Goal: Task Accomplishment & Management: Complete application form

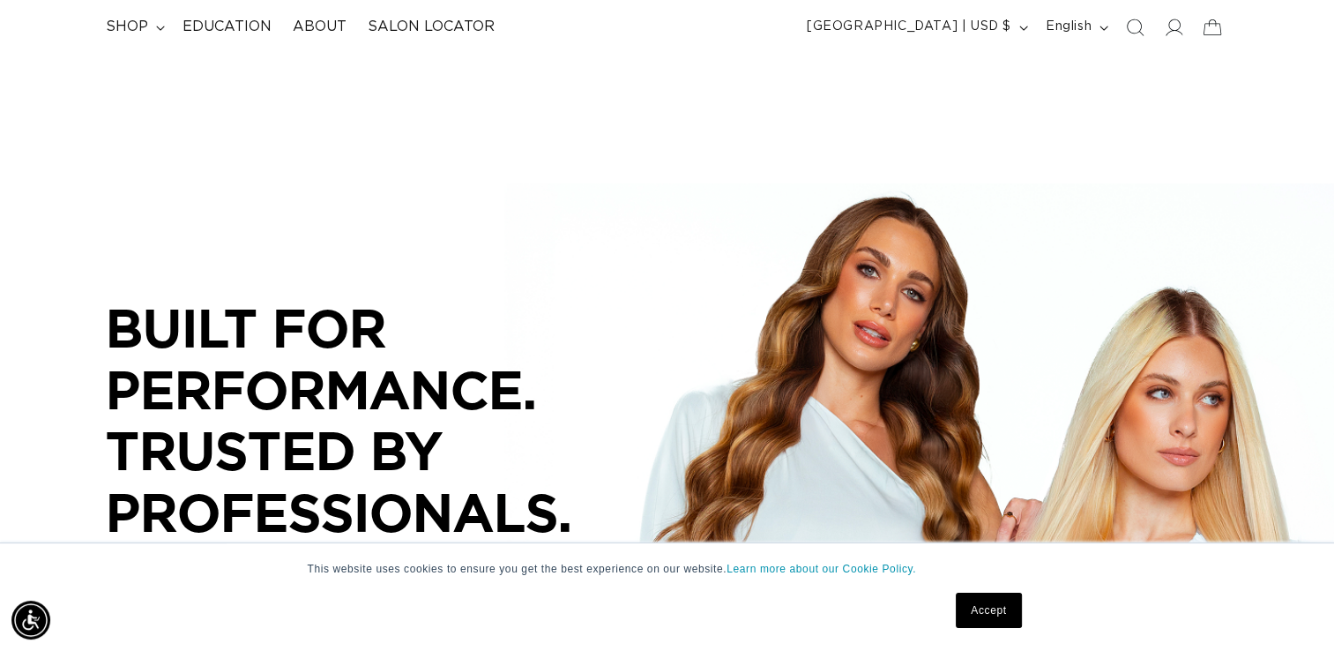
scroll to position [0, 1209]
click at [130, 23] on span "shop" at bounding box center [127, 27] width 42 height 19
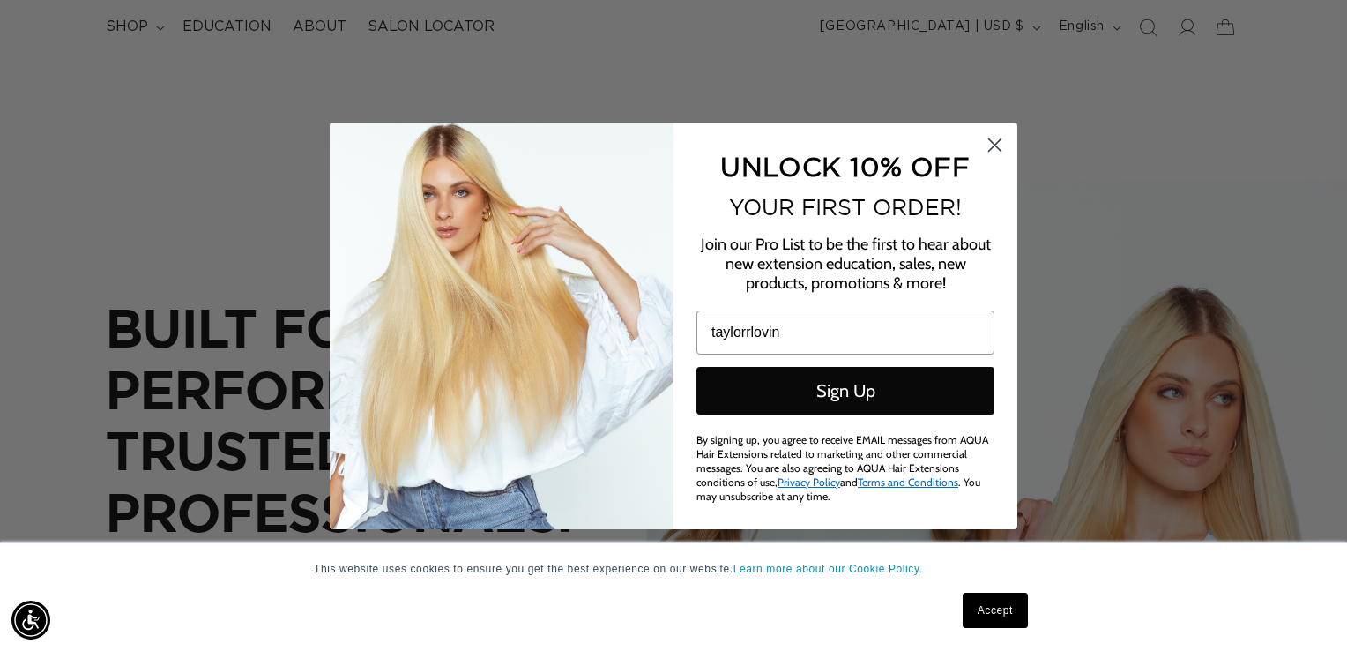
scroll to position [0, 1222]
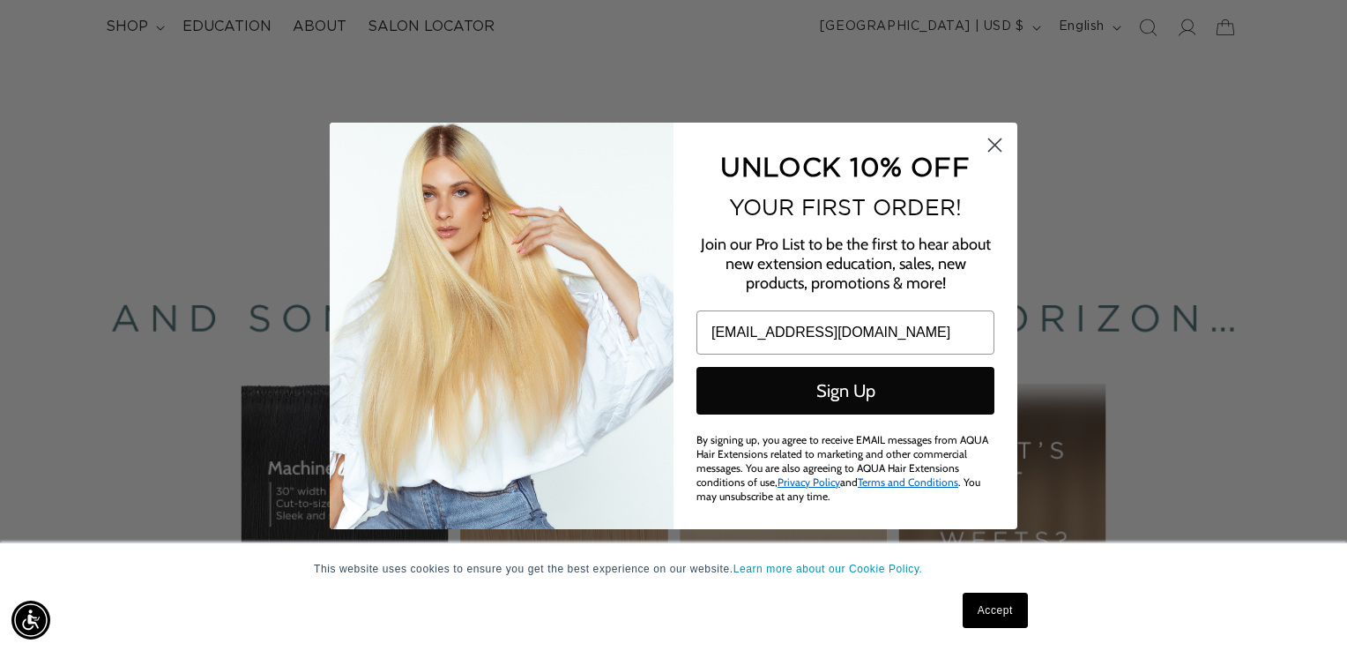
type input "[EMAIL_ADDRESS][DOMAIN_NAME]"
click input "Submit" at bounding box center [0, 0] width 0 height 0
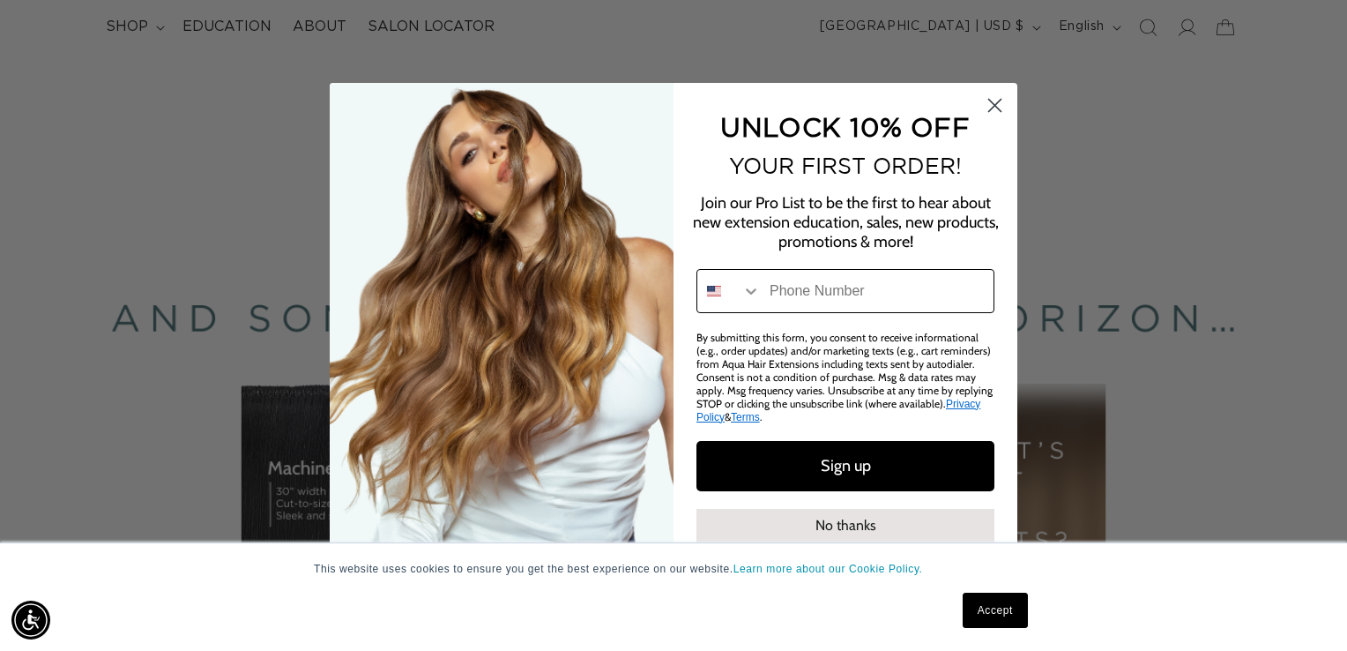
click at [892, 295] on input "Phone Number" at bounding box center [877, 291] width 233 height 42
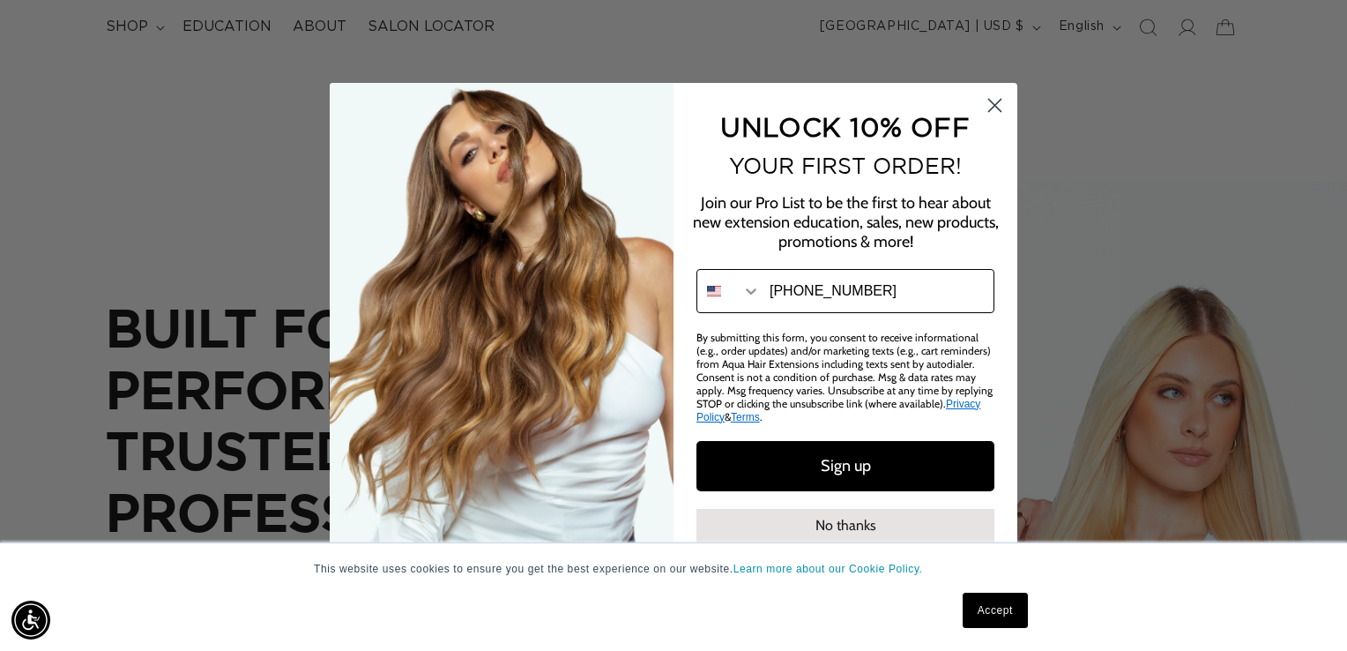
type input "814-923-6713"
click input "Submit" at bounding box center [0, 0] width 0 height 0
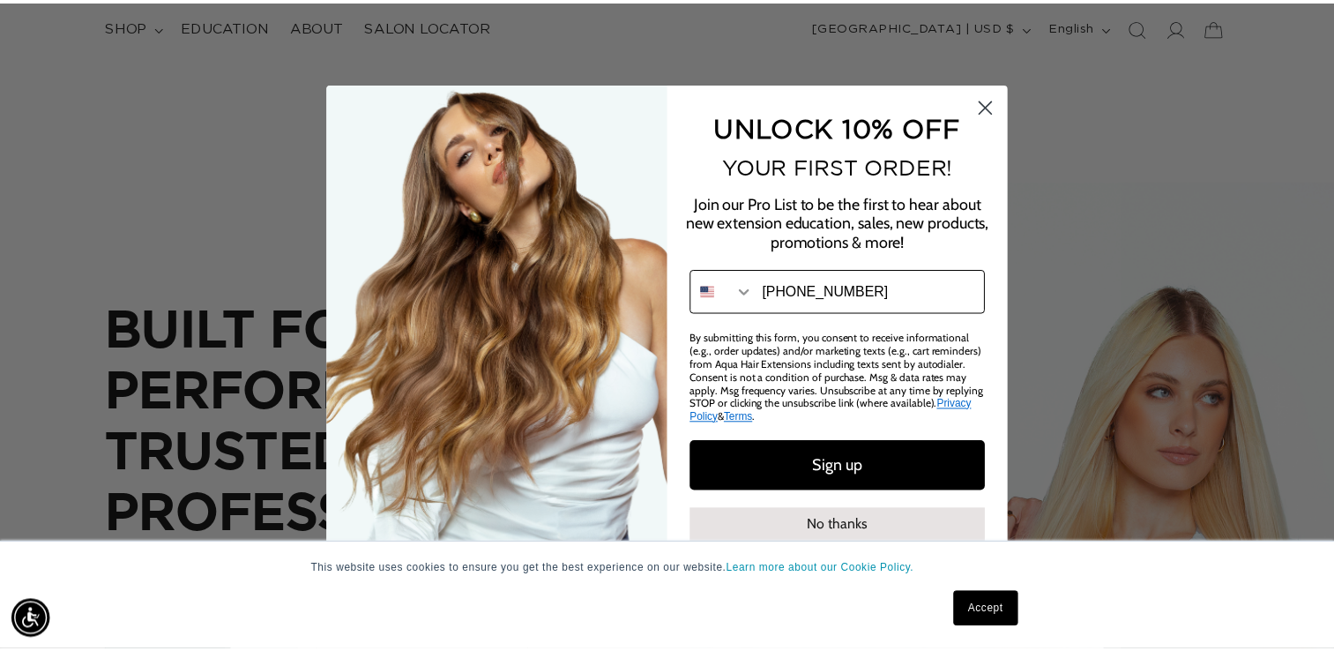
scroll to position [0, 1222]
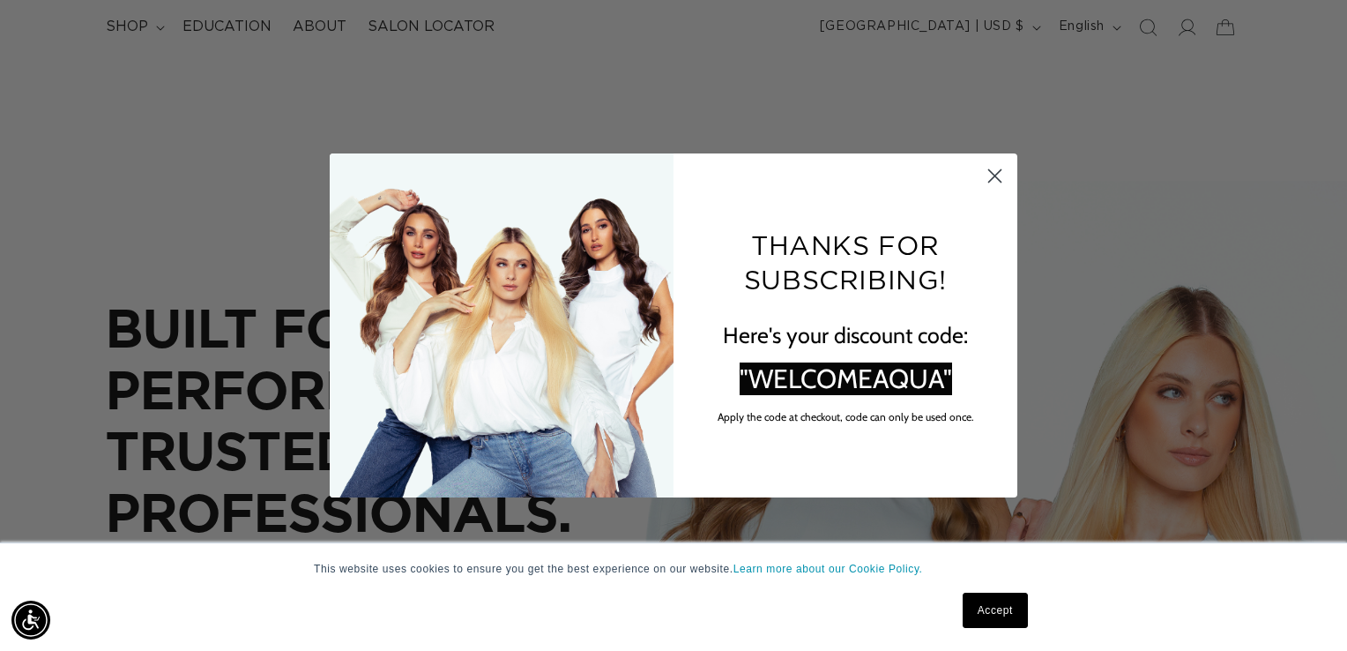
click at [991, 168] on circle "Close dialog" at bounding box center [995, 175] width 29 height 29
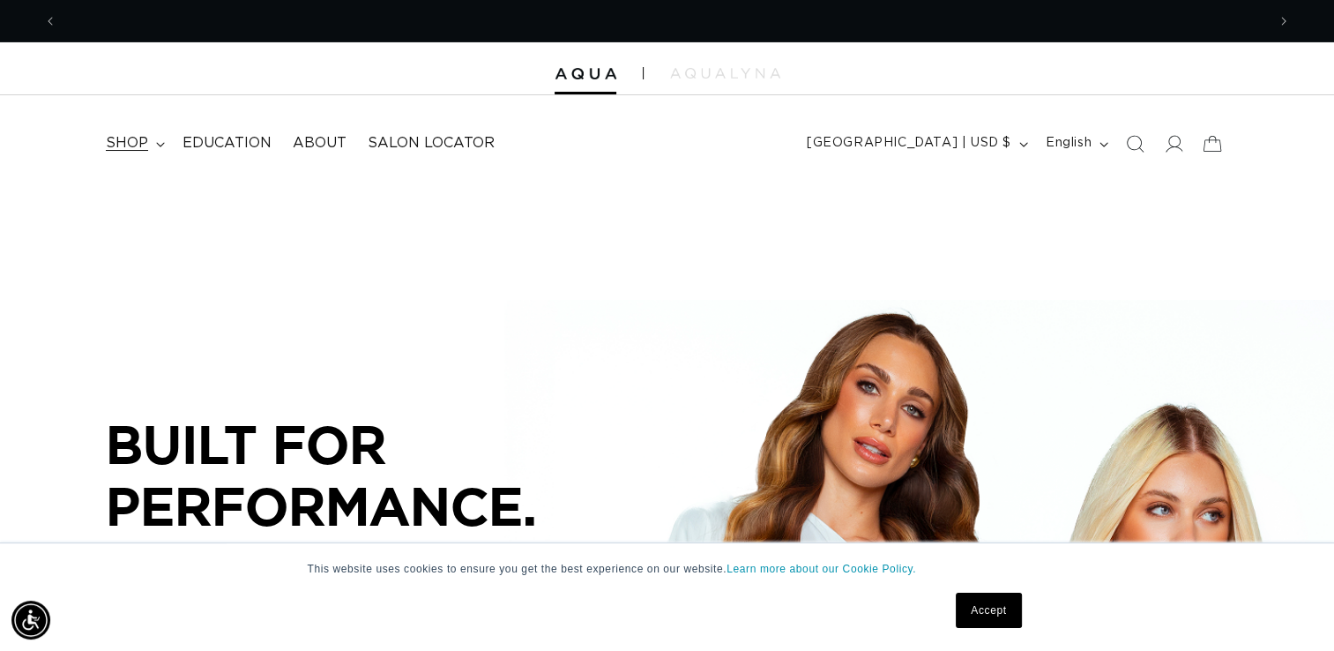
scroll to position [0, 2417]
click at [128, 143] on span "shop" at bounding box center [127, 143] width 42 height 19
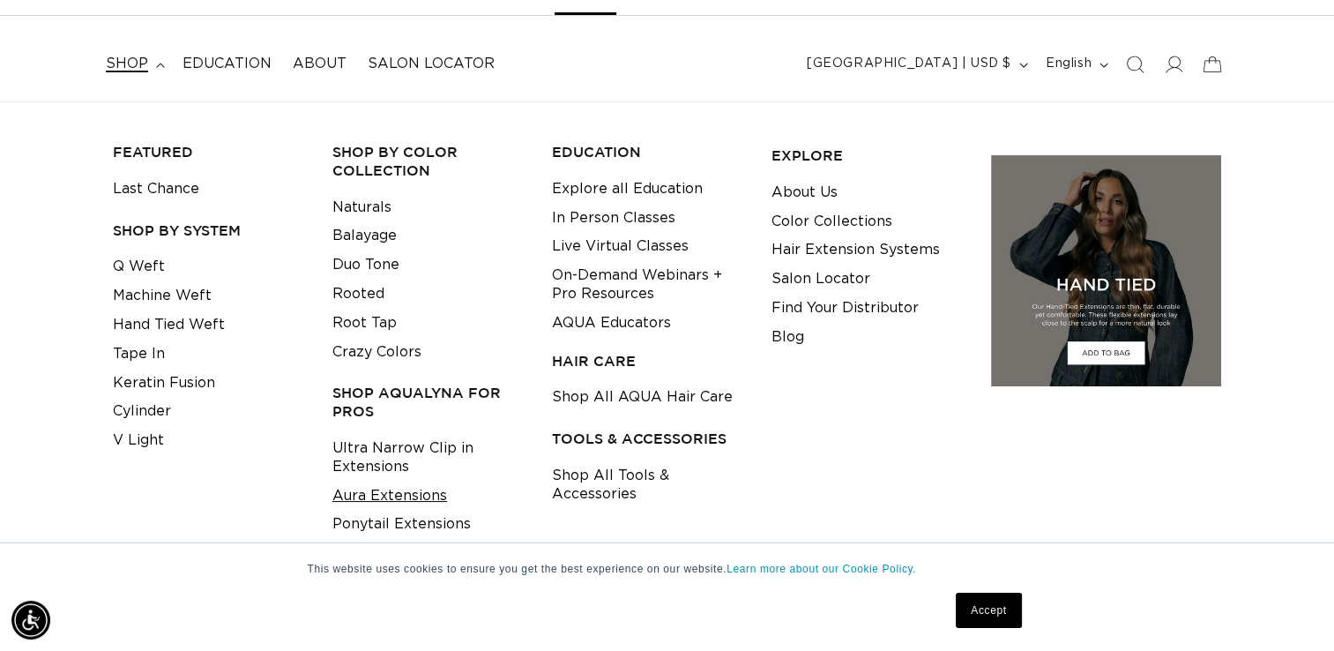
scroll to position [0, 0]
click at [343, 492] on link "Aura Extensions" at bounding box center [389, 495] width 115 height 29
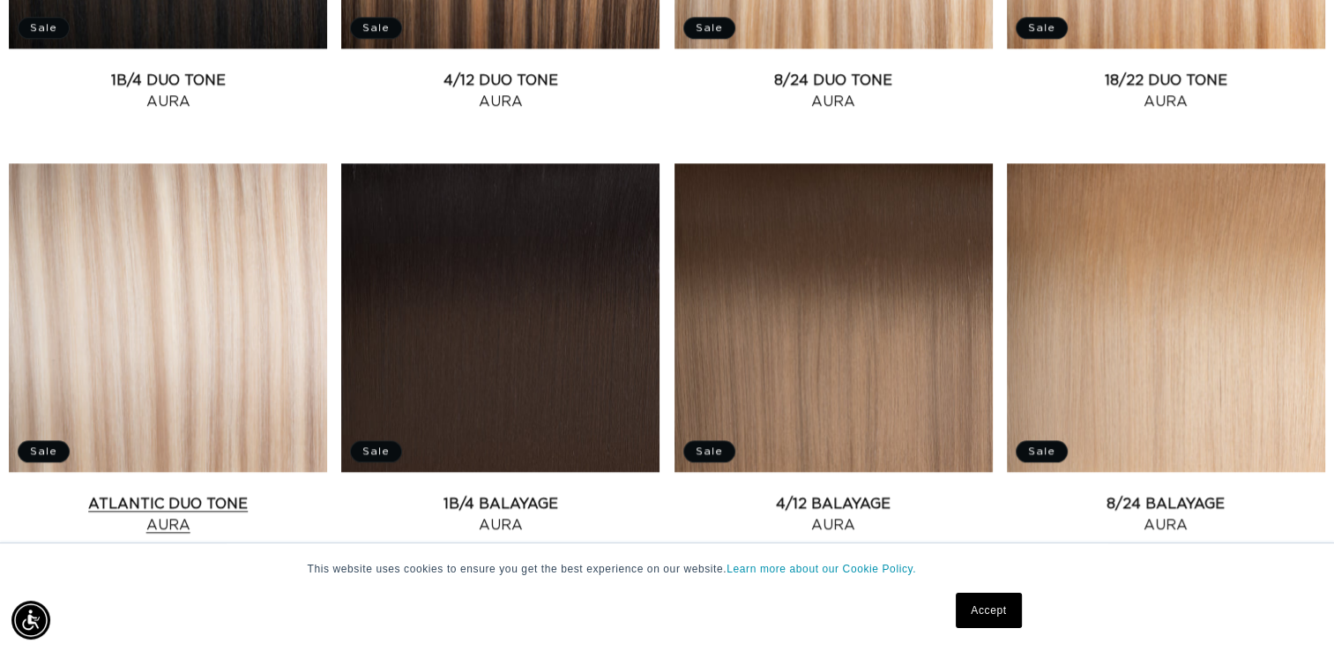
scroll to position [0, 2417]
click at [86, 493] on link "Atlantic Duo Tone Aura" at bounding box center [168, 514] width 318 height 42
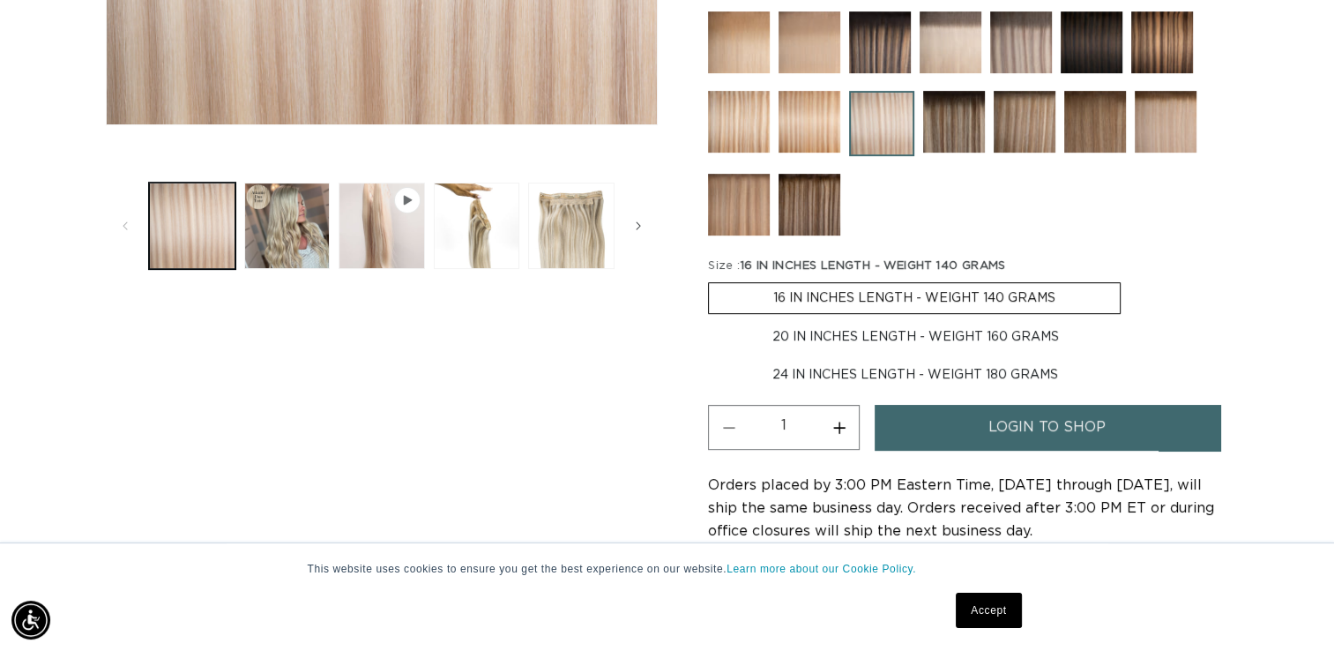
scroll to position [0, 1209]
click at [889, 373] on label "24 IN INCHES LENGTH - WEIGHT 180 GRAMS Variant sold out or unavailable" at bounding box center [915, 375] width 414 height 30
click at [1132, 319] on input "24 IN INCHES LENGTH - WEIGHT 180 GRAMS Variant sold out or unavailable" at bounding box center [1132, 318] width 1 height 1
radio input "true"
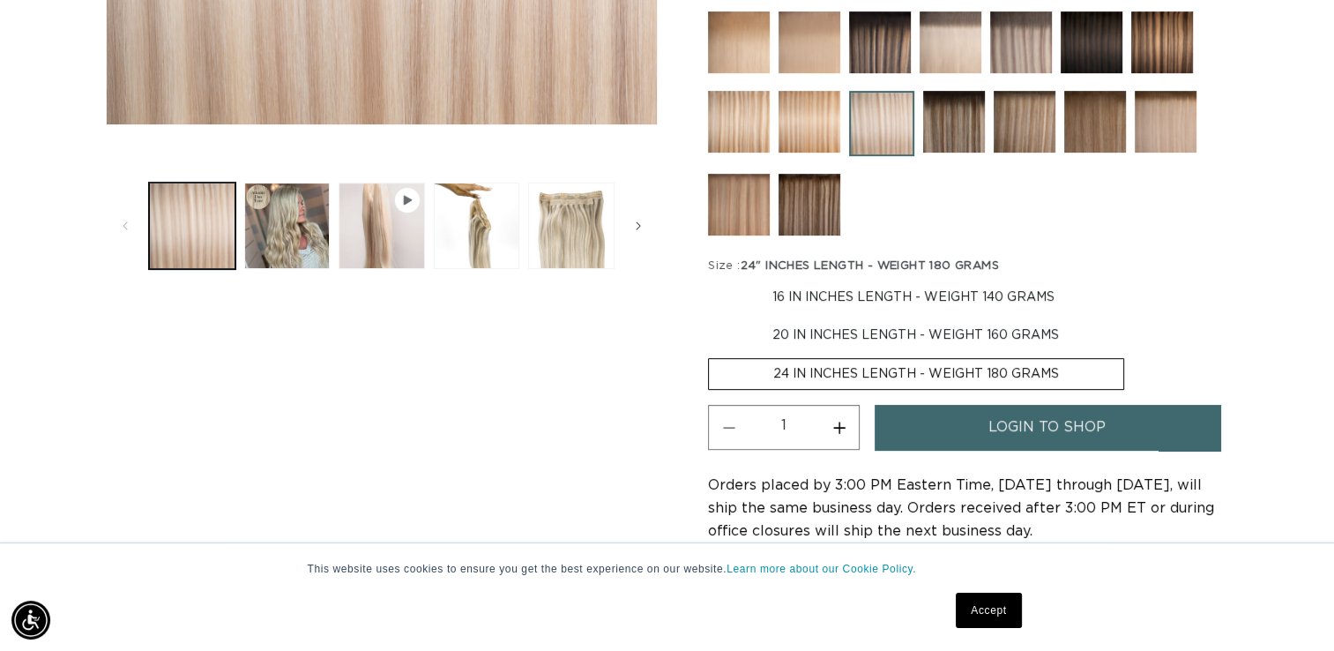
scroll to position [0, 2417]
click at [881, 340] on label "20 IN INCHES LENGTH - WEIGHT 160 GRAMS Variant sold out or unavailable" at bounding box center [915, 335] width 415 height 30
click at [1128, 280] on input "20 IN INCHES LENGTH - WEIGHT 160 GRAMS Variant sold out or unavailable" at bounding box center [1128, 279] width 1 height 1
radio input "true"
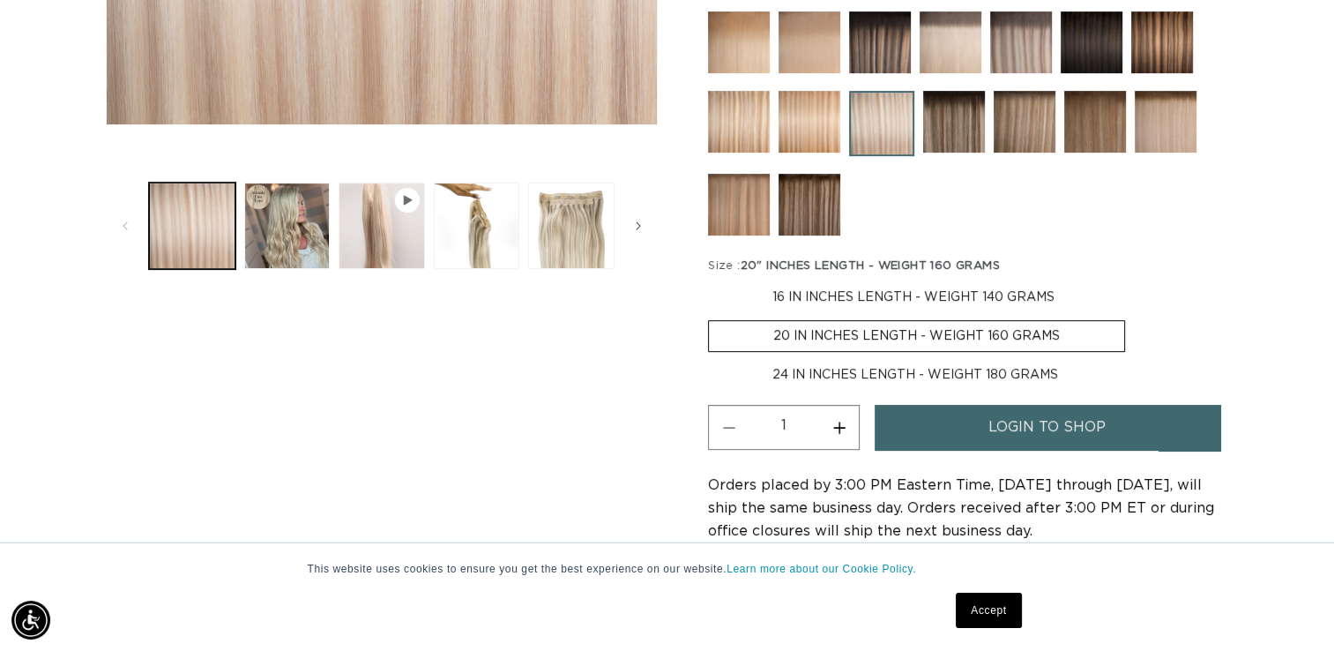
click at [915, 436] on link "login to shop" at bounding box center [1047, 427] width 345 height 45
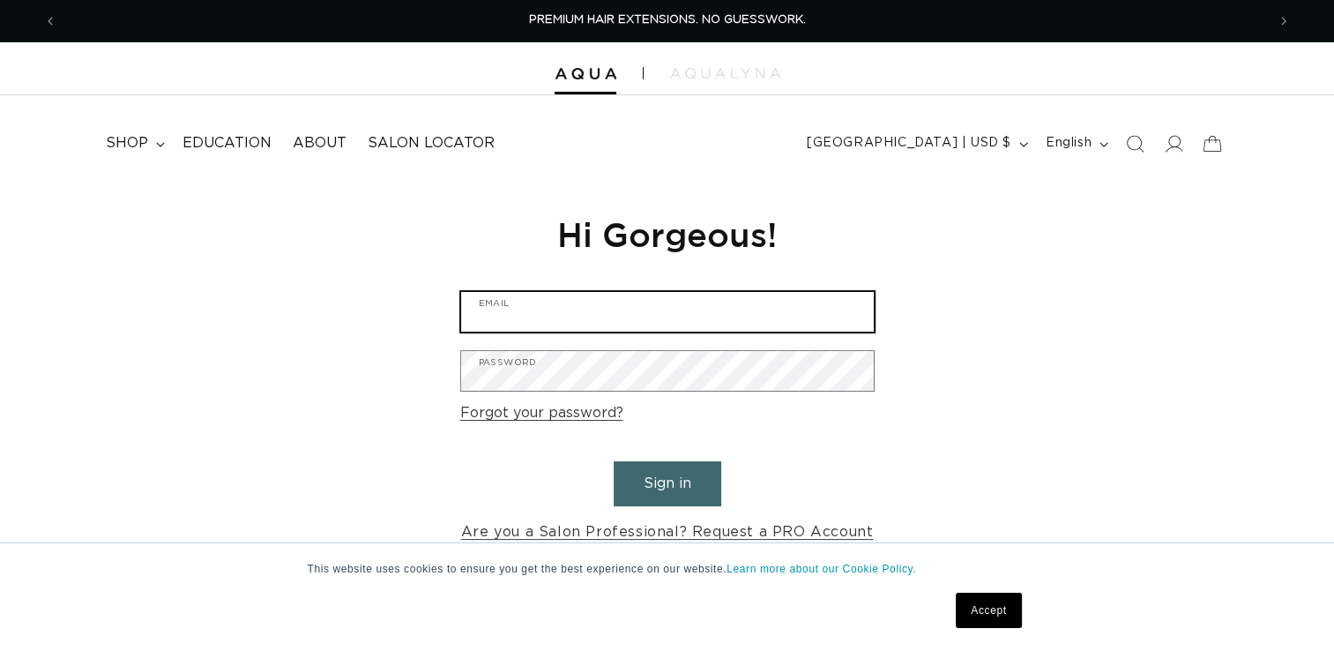
click at [650, 296] on input "Email" at bounding box center [667, 312] width 413 height 40
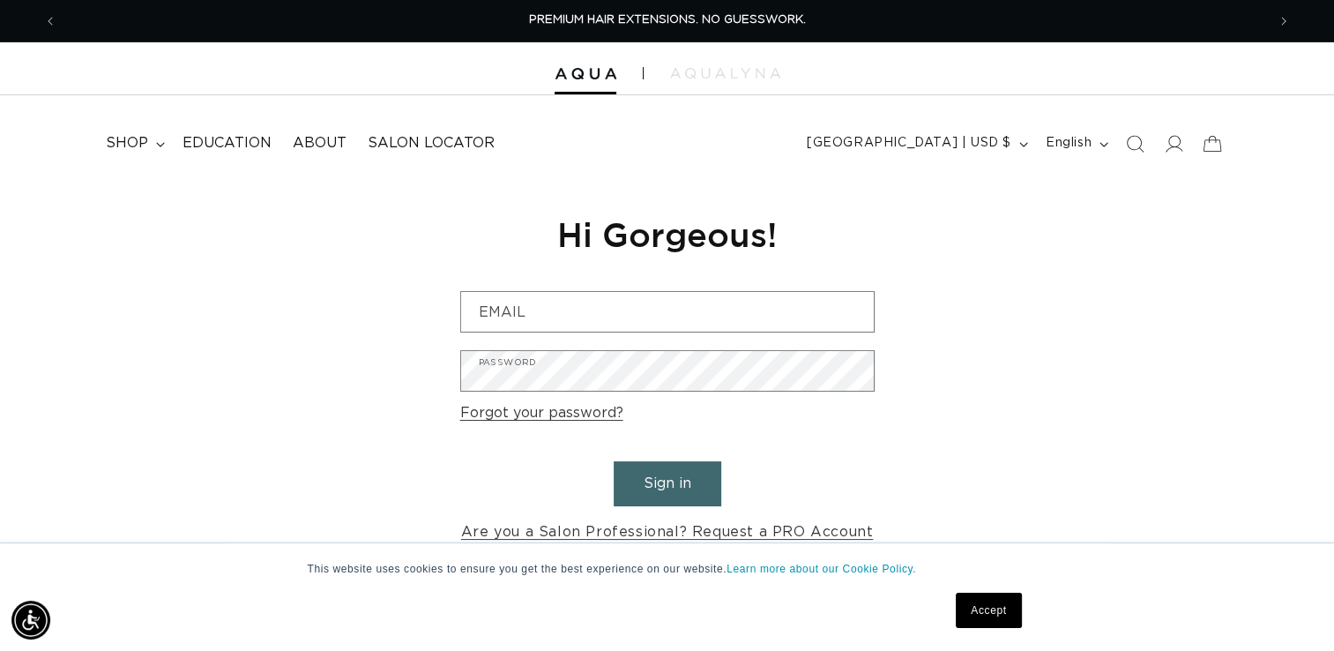
click at [440, 449] on div "Reset your password We will send you an email to reset your password Email Subm…" at bounding box center [667, 379] width 1334 height 396
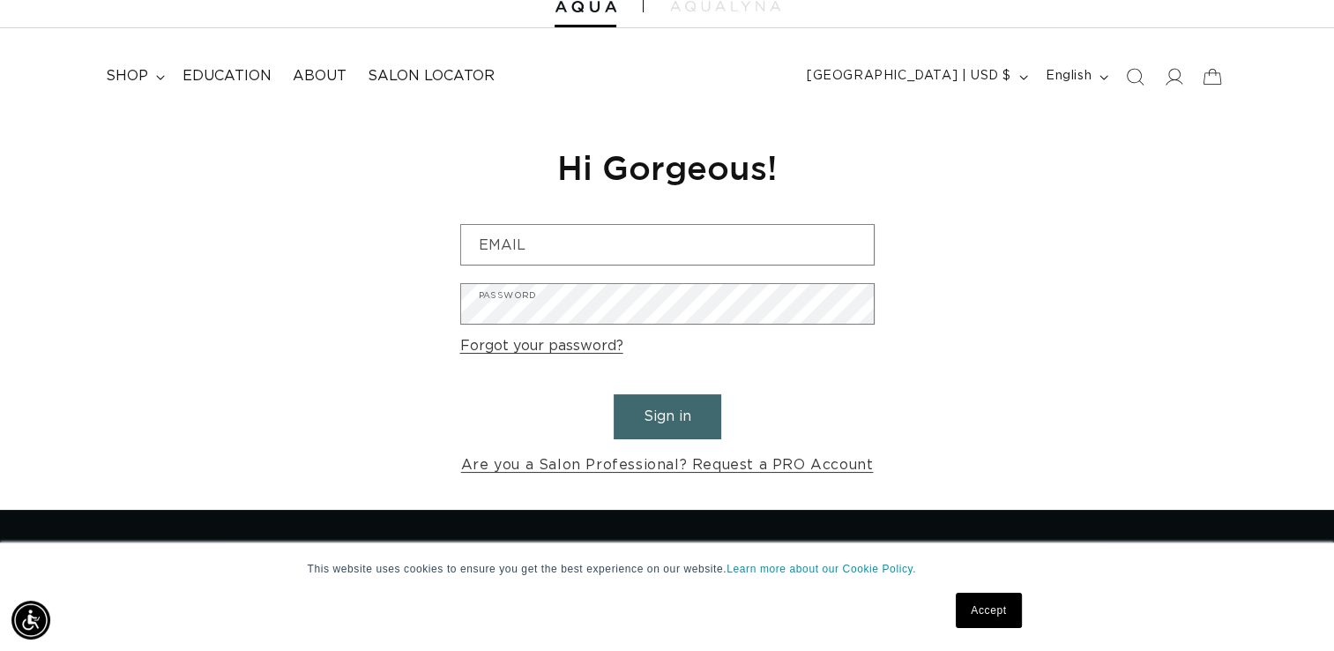
scroll to position [71, 0]
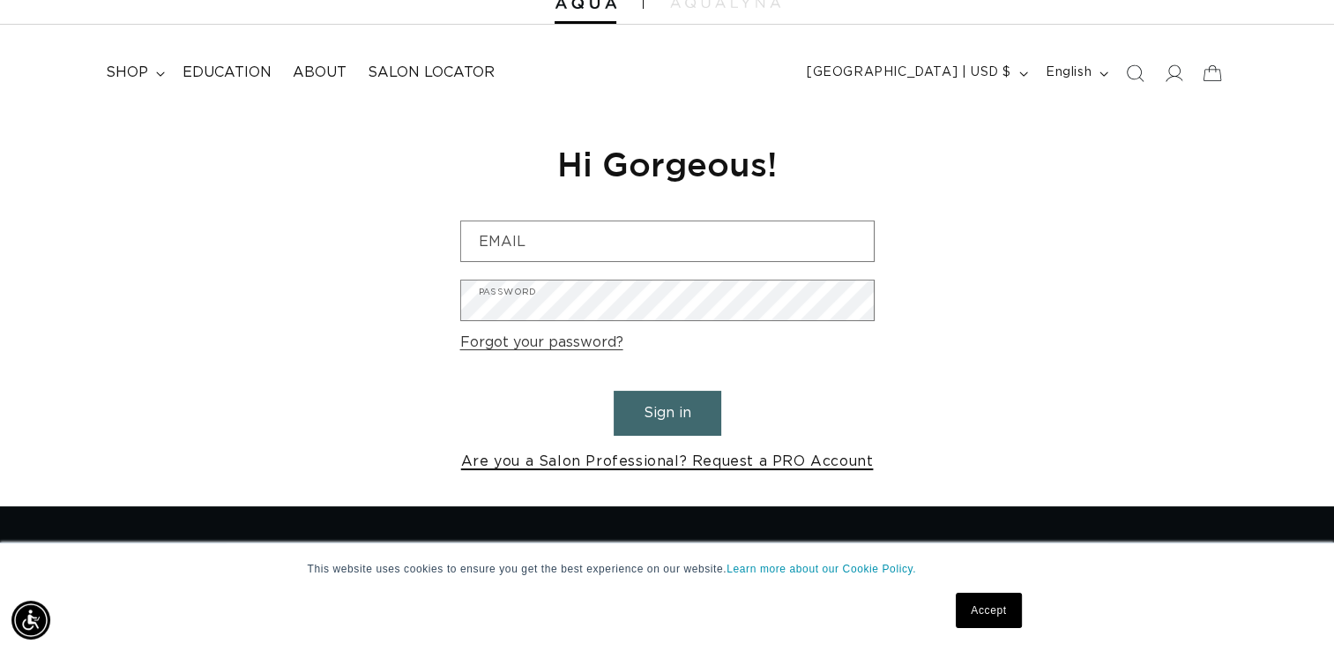
click at [563, 459] on link "Are you a Salon Professional? Request a PRO Account" at bounding box center [667, 462] width 413 height 26
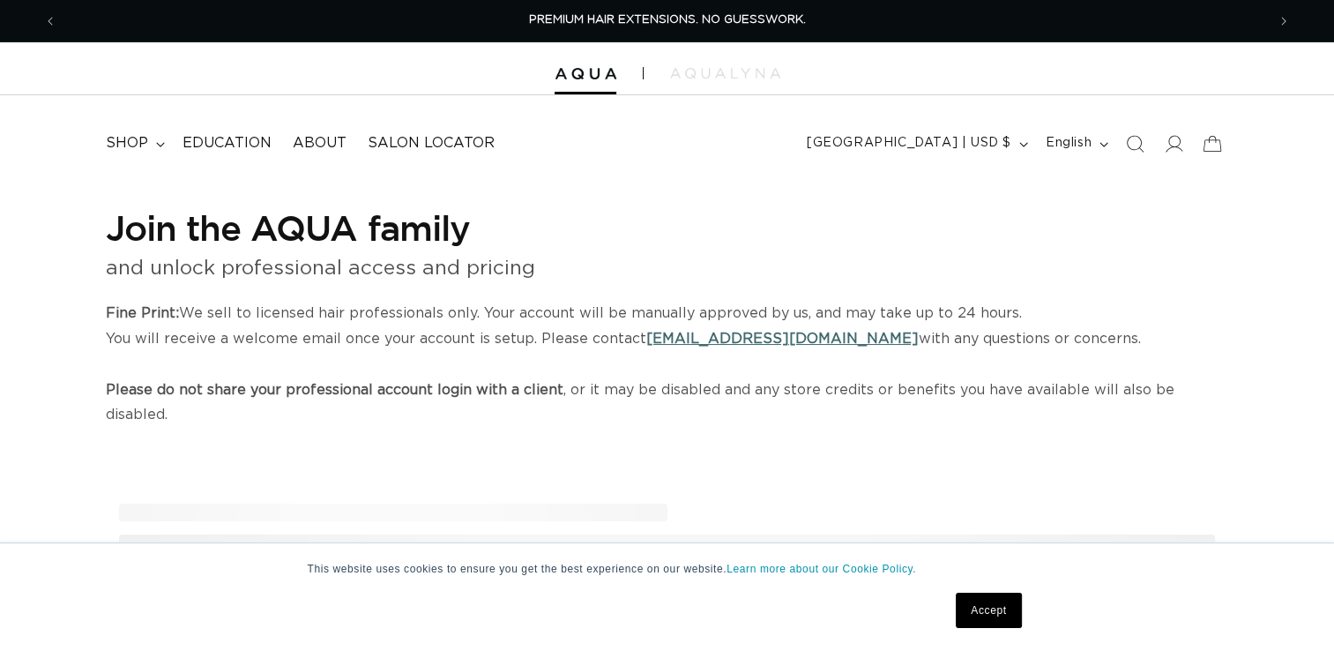
select select "US"
select select "[GEOGRAPHIC_DATA]"
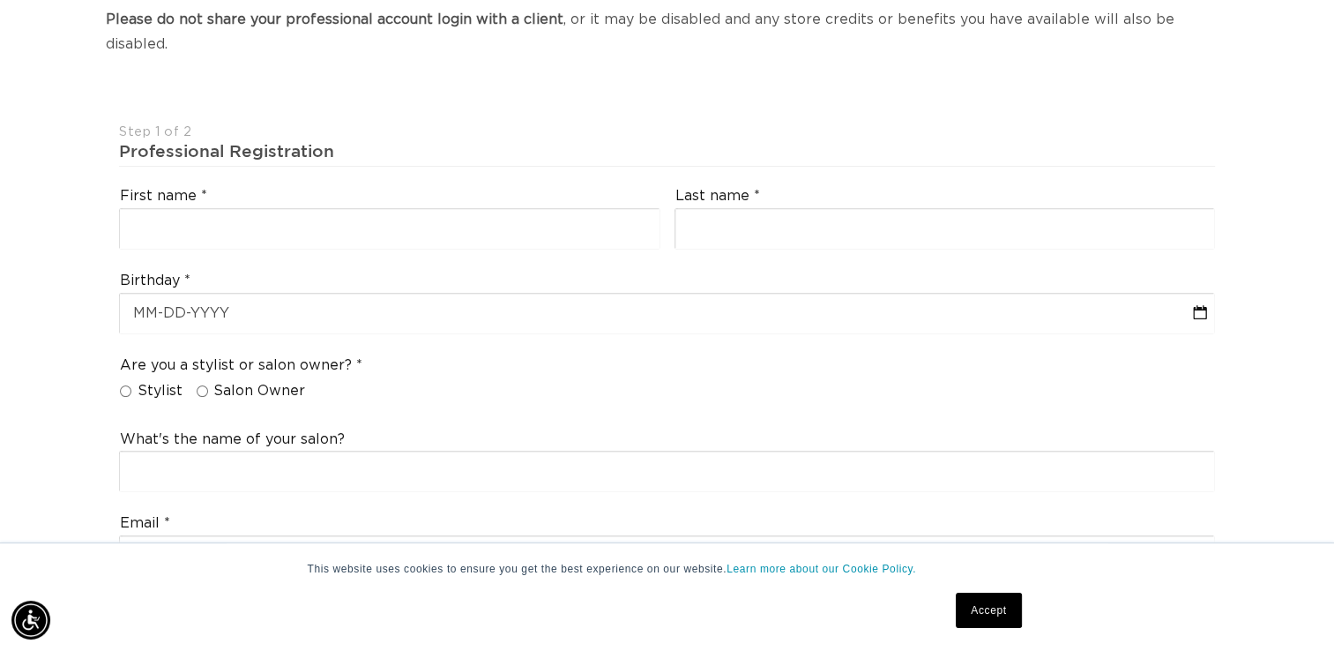
scroll to position [372, 0]
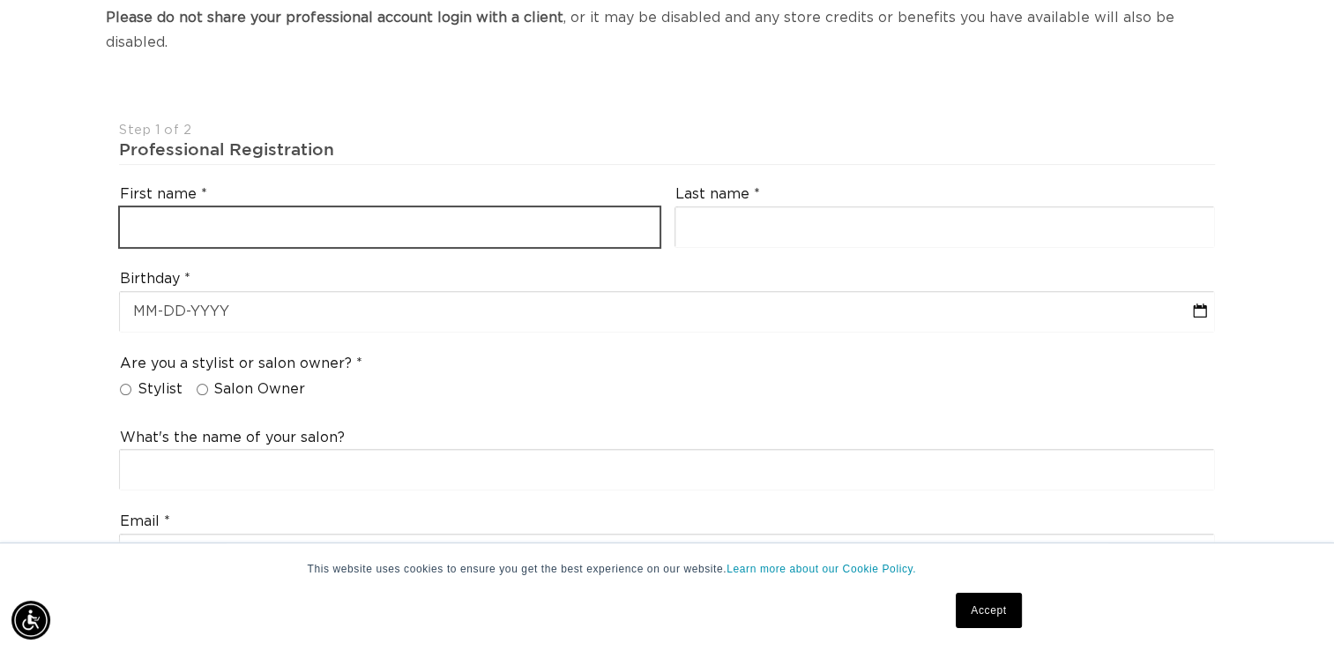
click at [395, 207] on input "text" at bounding box center [390, 227] width 540 height 40
type input "t"
type input "Taylor"
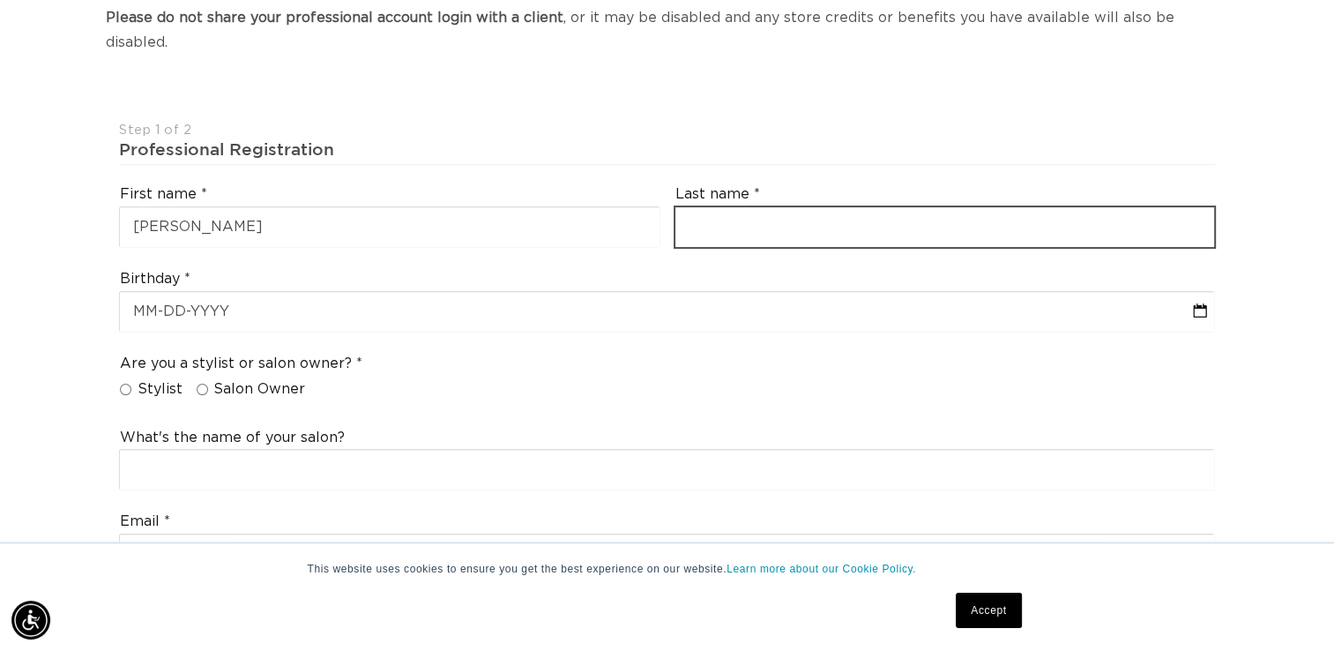
click at [729, 207] on input "text" at bounding box center [945, 227] width 540 height 40
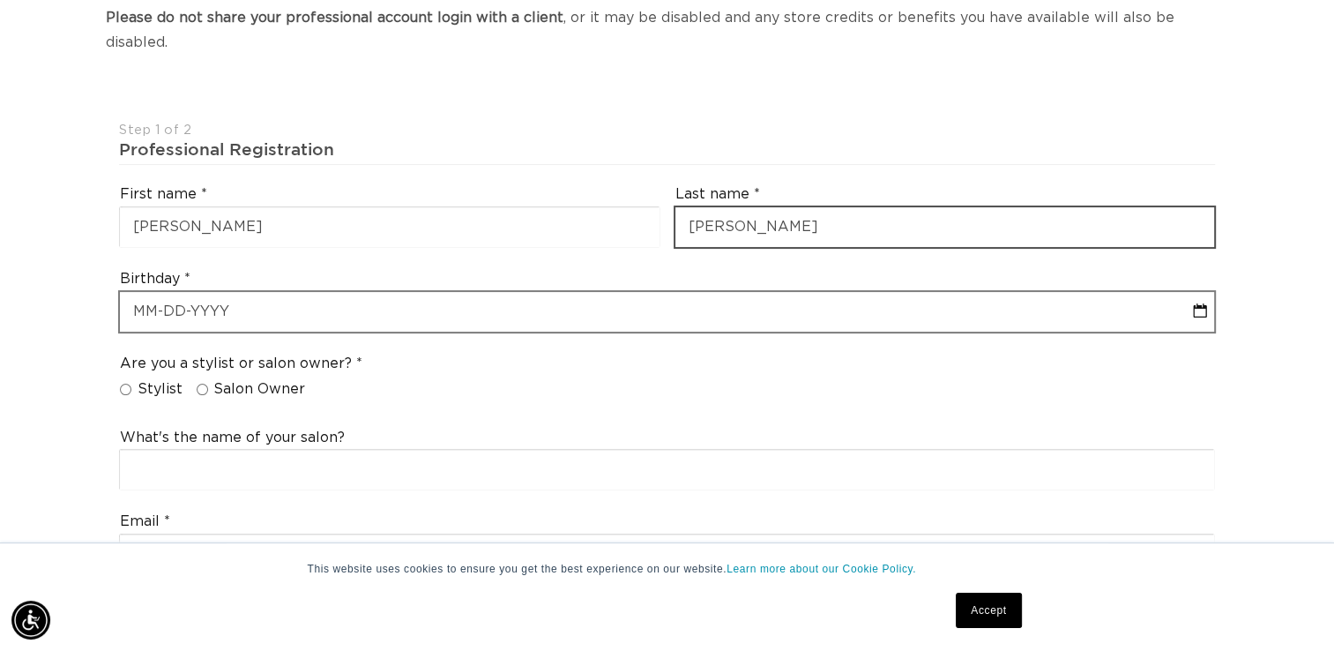
type input "Emig"
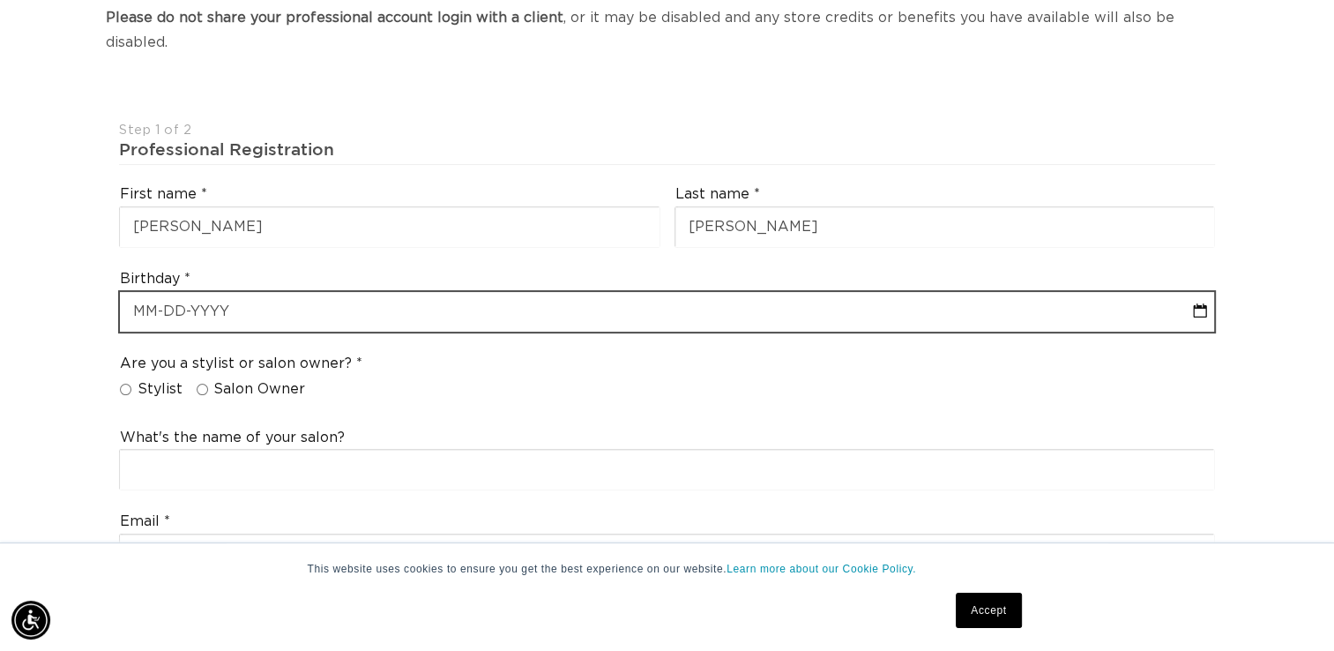
click at [578, 292] on input "text" at bounding box center [667, 312] width 1094 height 40
select select "9"
select select "2025"
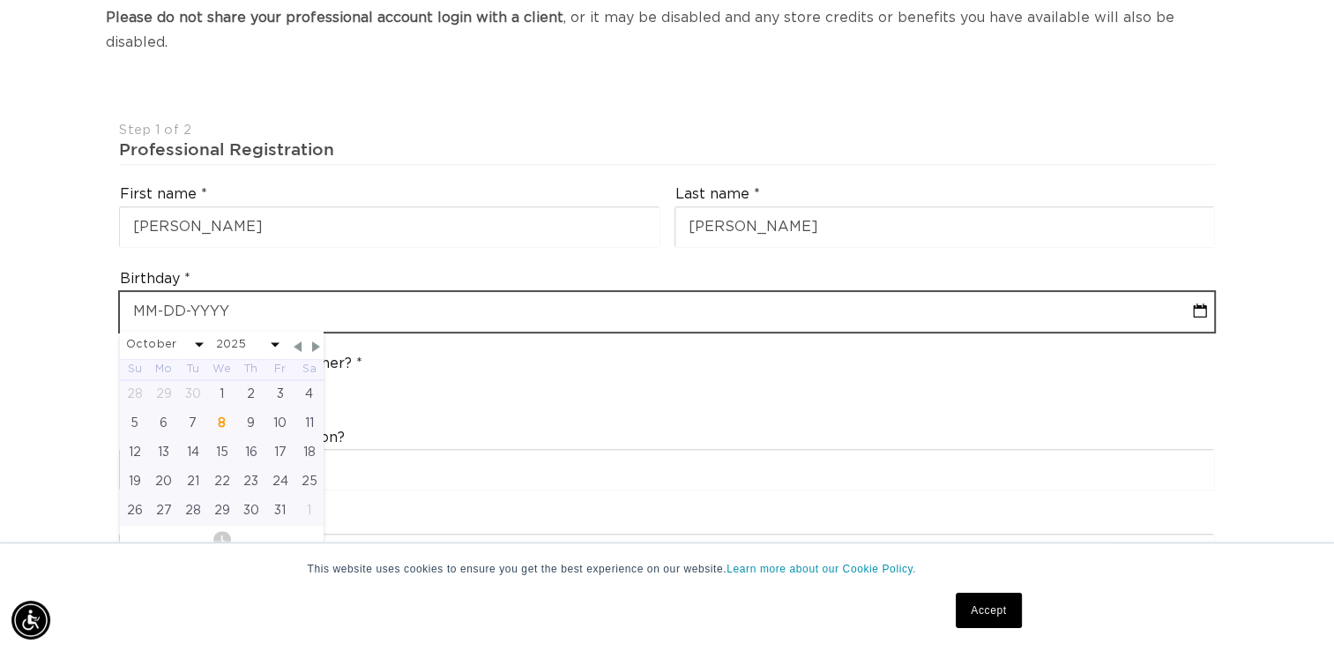
type input "0"
select select "9"
select select "2025"
type input "07/"
select select "9"
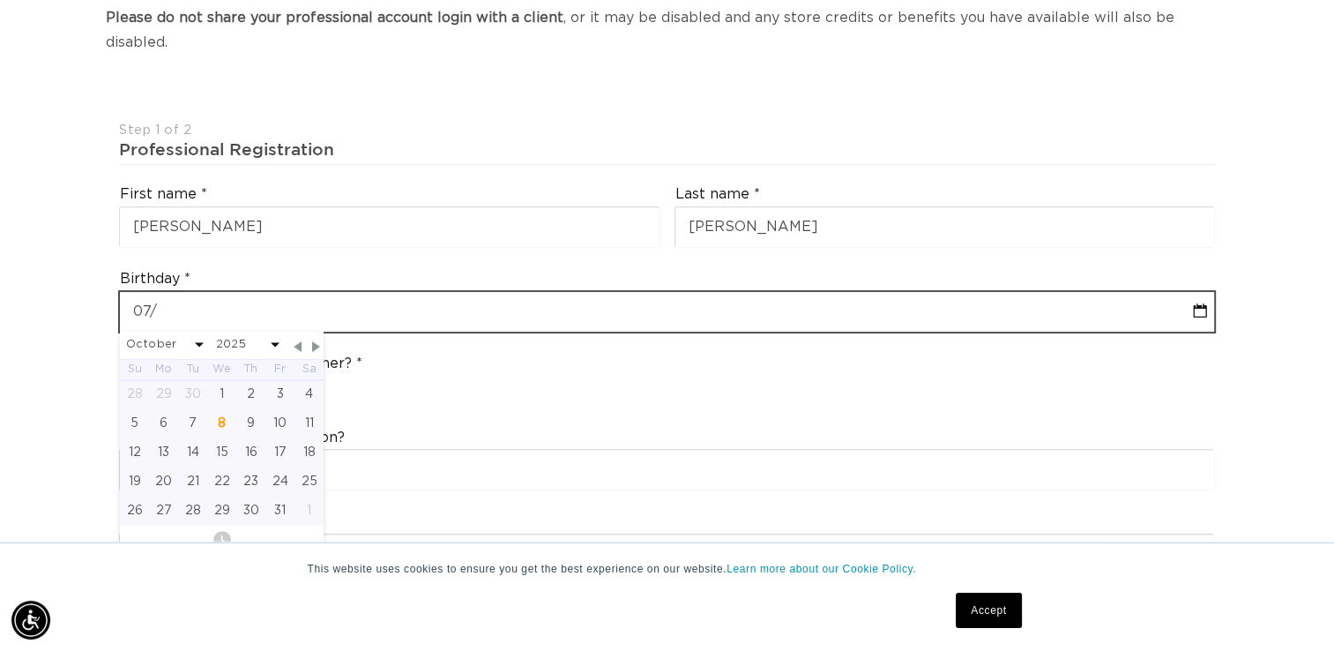
select select "2025"
type input "07/02"
select select "9"
select select "2025"
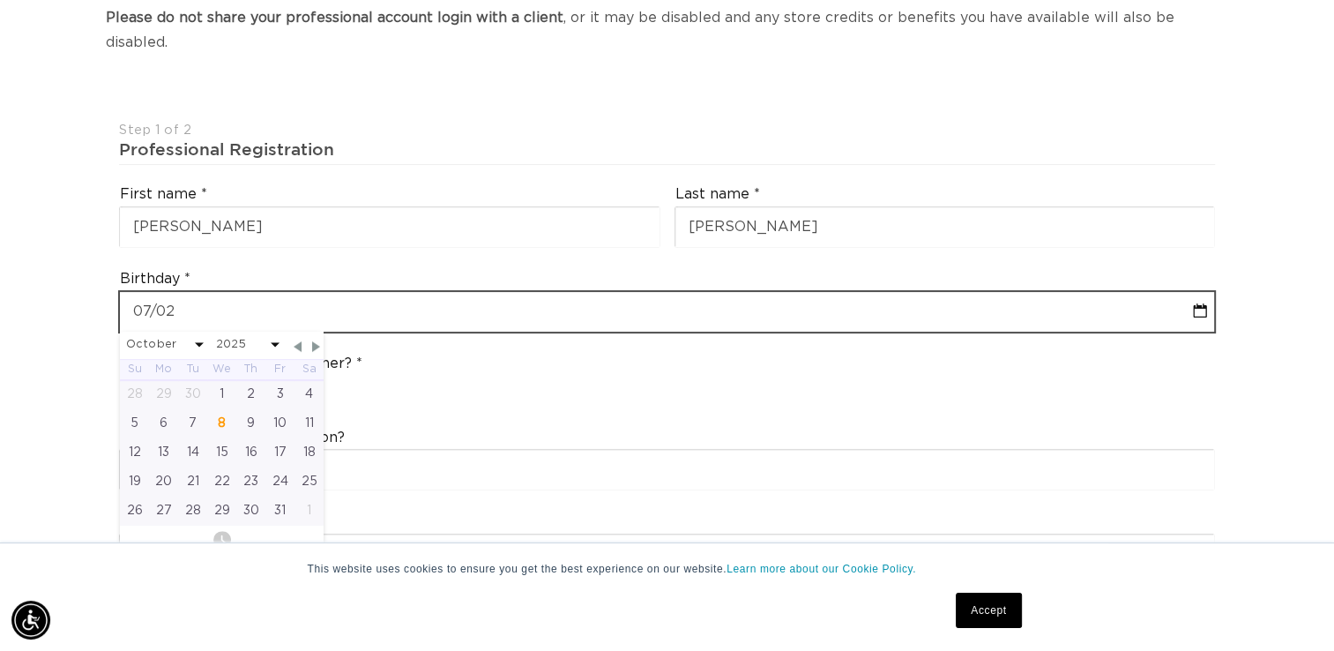
type input "07/02/"
select select "9"
select select "2025"
type input "07/02/1"
select select "9"
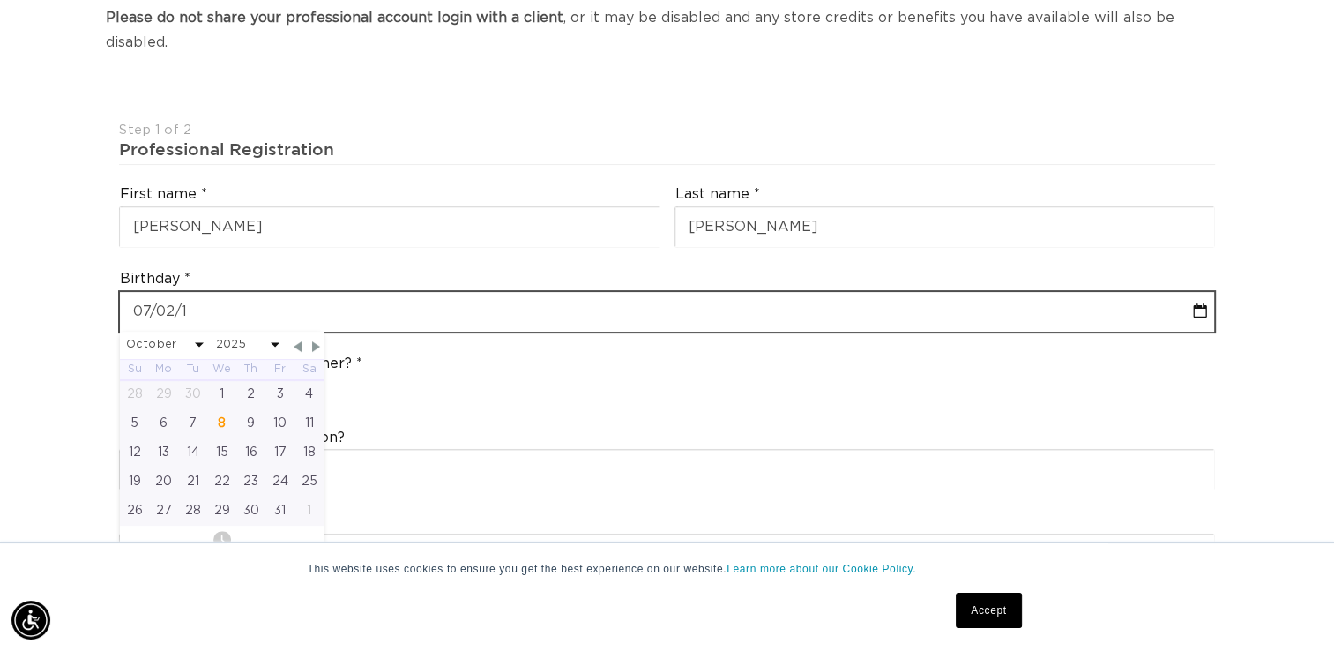
select select "2025"
type input "07/02/19"
select select "9"
select select "2025"
type input "07-02-1999"
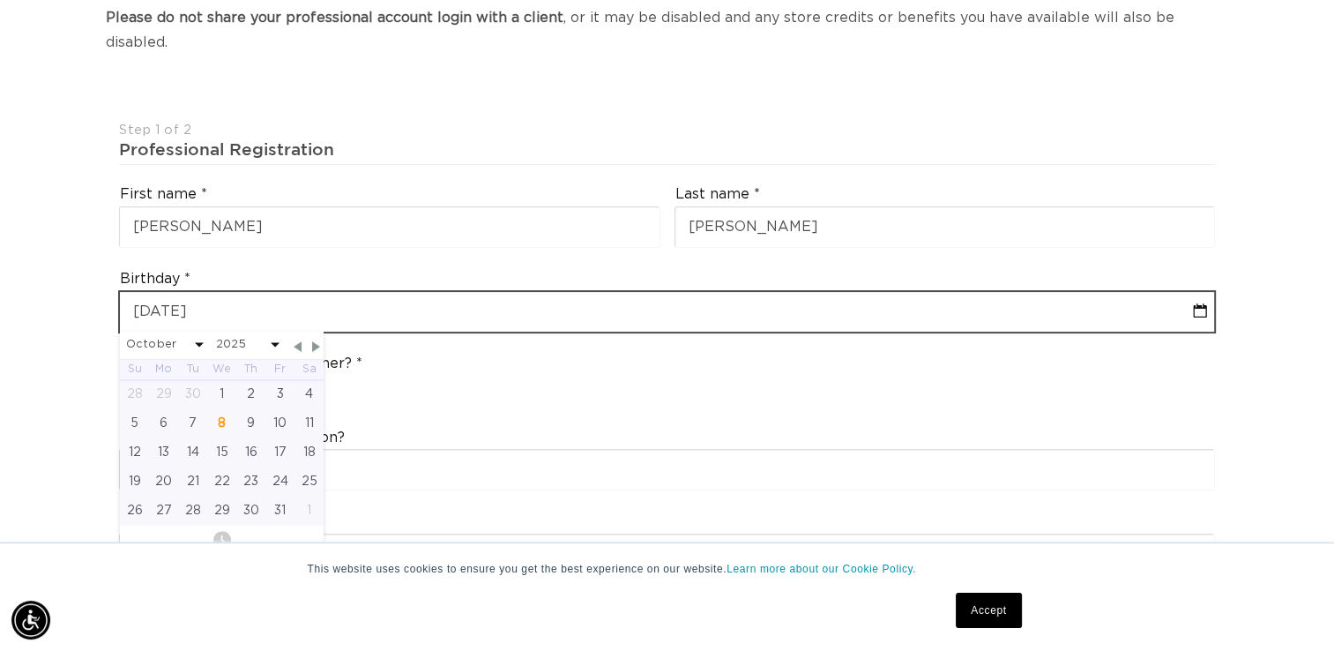
select select "6"
select select "1999"
type input "07-02-1999"
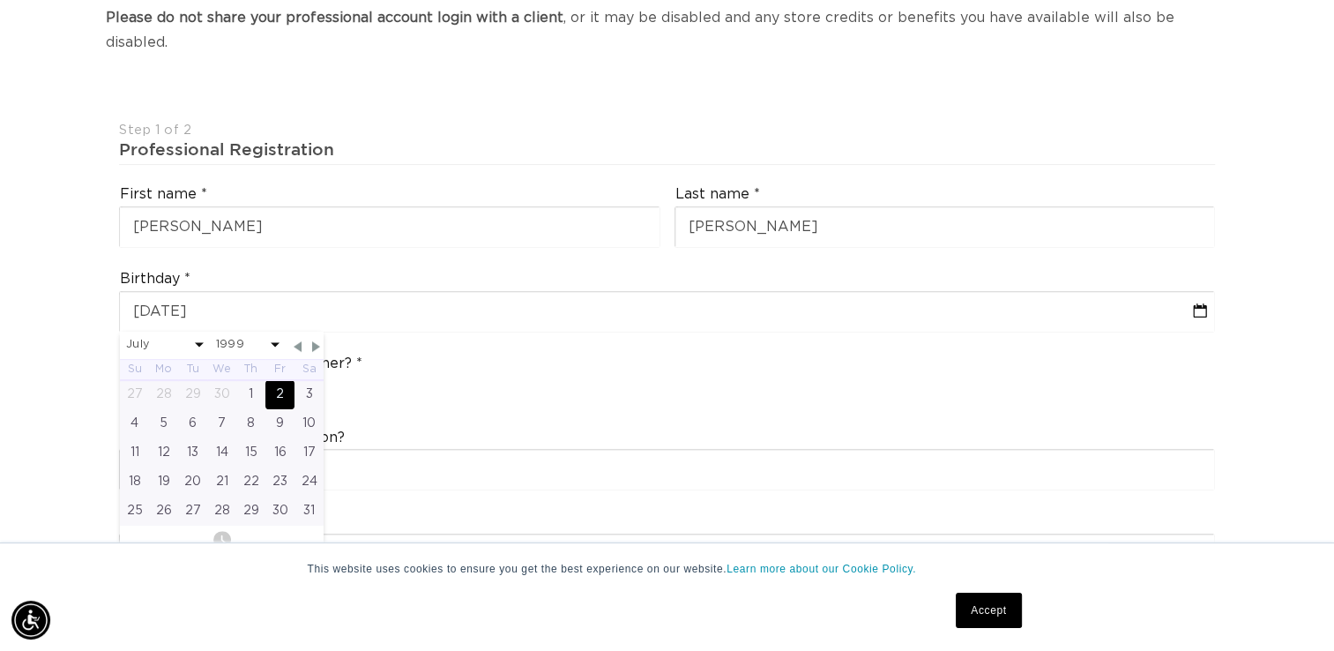
click at [816, 374] on div "Are you a stylist or salon owner? Stylist Salon Owner" at bounding box center [667, 380] width 1110 height 67
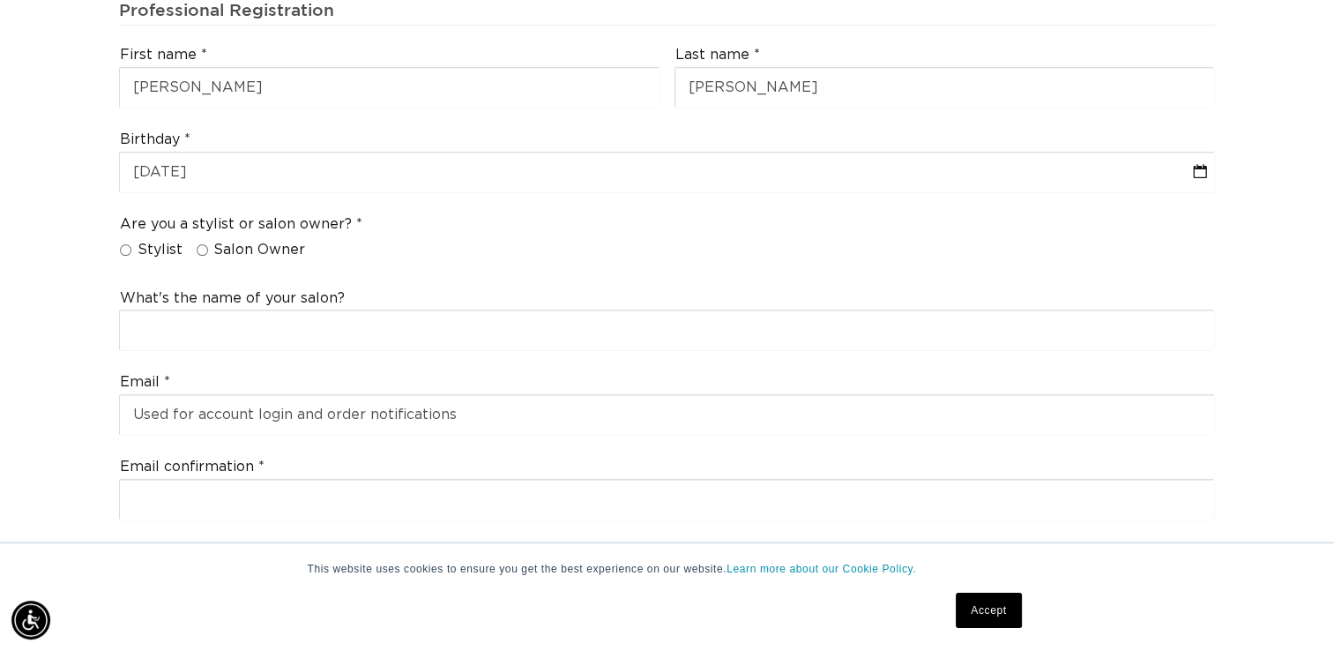
scroll to position [0, 2417]
click at [132, 241] on label "Stylist" at bounding box center [151, 250] width 63 height 19
click at [131, 244] on input "Stylist" at bounding box center [125, 249] width 11 height 11
radio input "true"
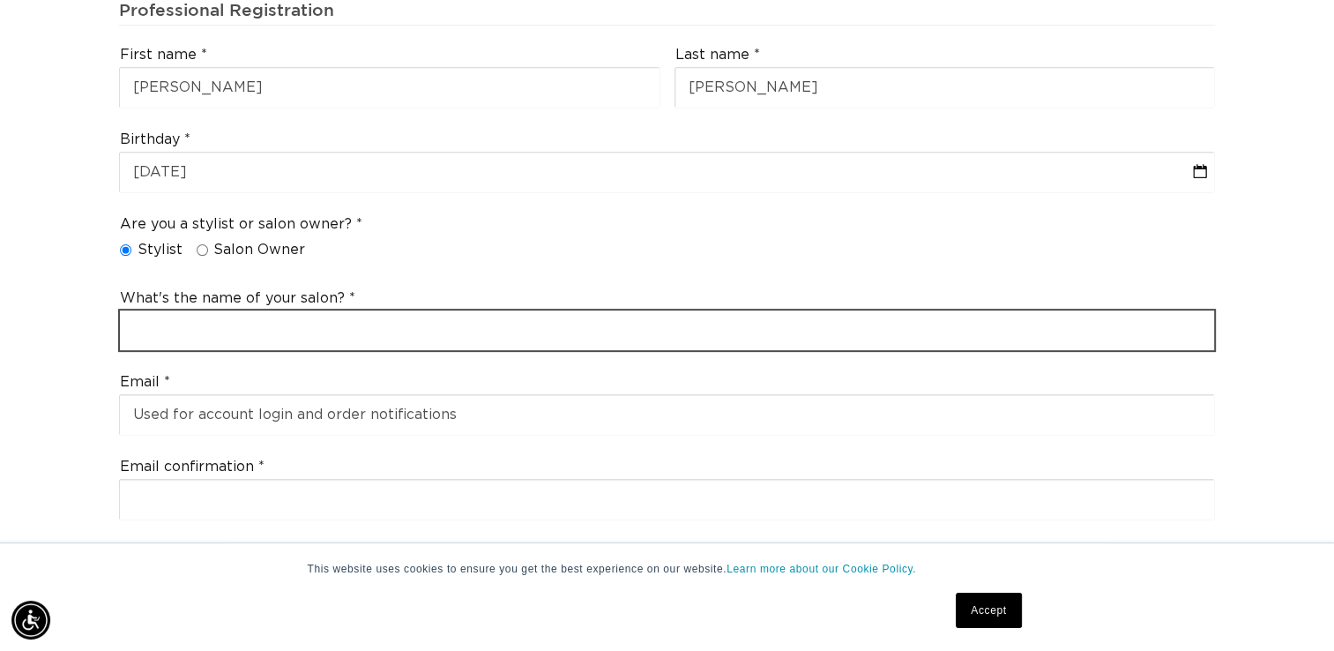
click at [202, 310] on input "text" at bounding box center [667, 330] width 1094 height 40
click at [293, 310] on input "noennoona" at bounding box center [667, 330] width 1094 height 40
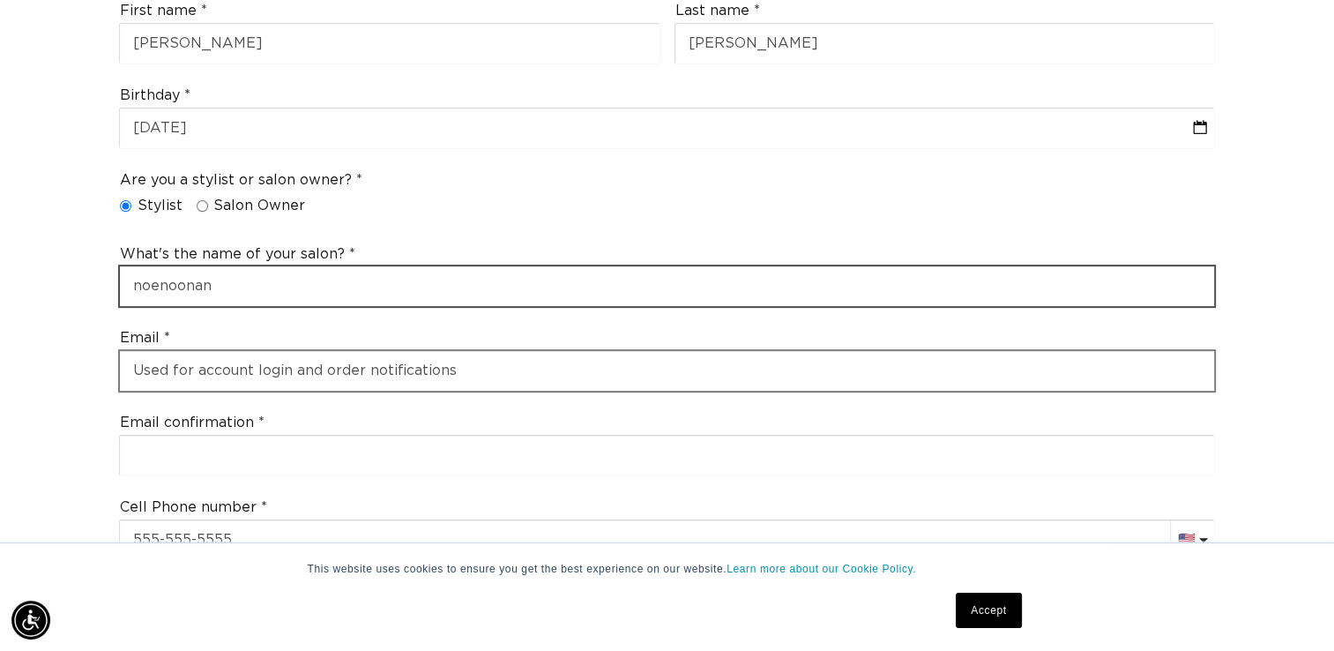
scroll to position [584, 0]
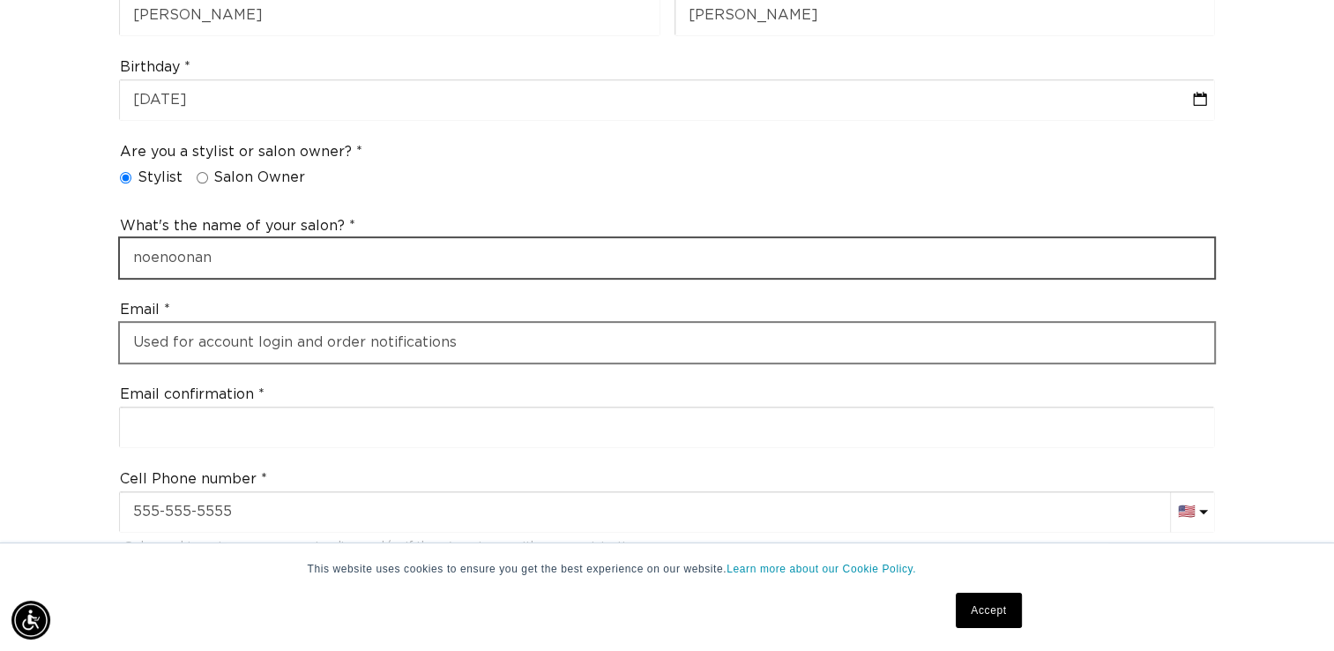
type input "noenoonan"
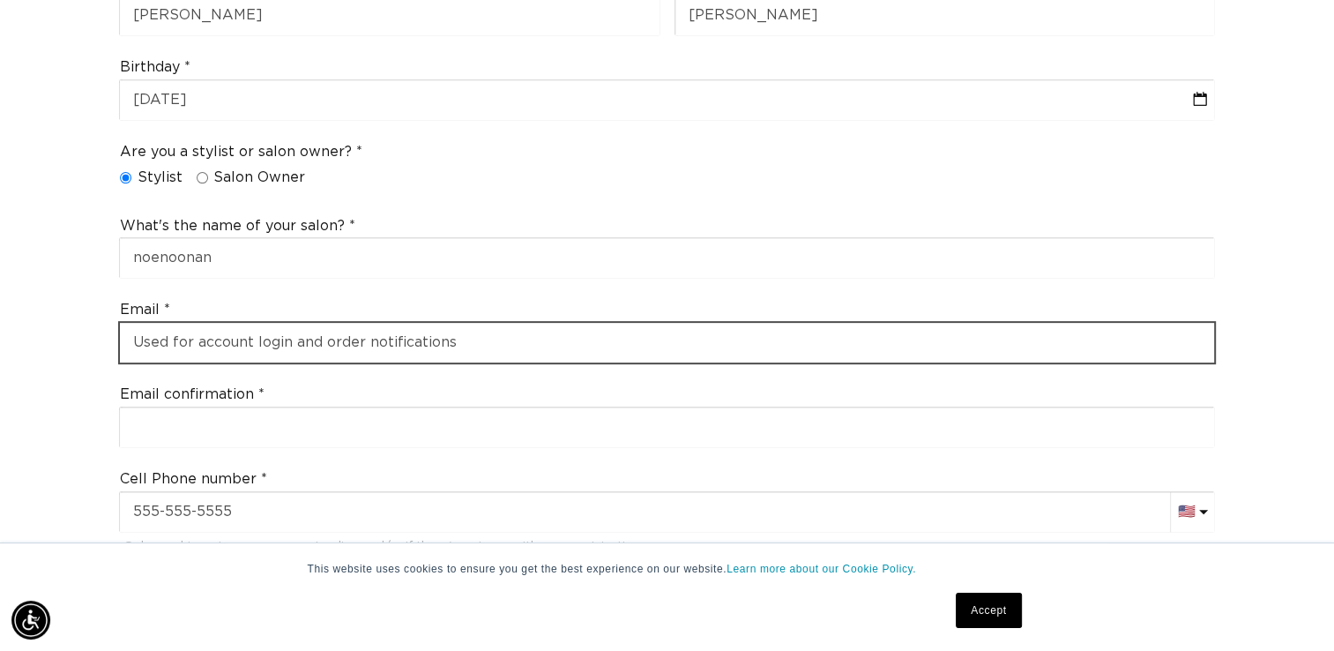
click at [376, 323] on input "email" at bounding box center [667, 343] width 1094 height 40
type input "[EMAIL_ADDRESS][DOMAIN_NAME]"
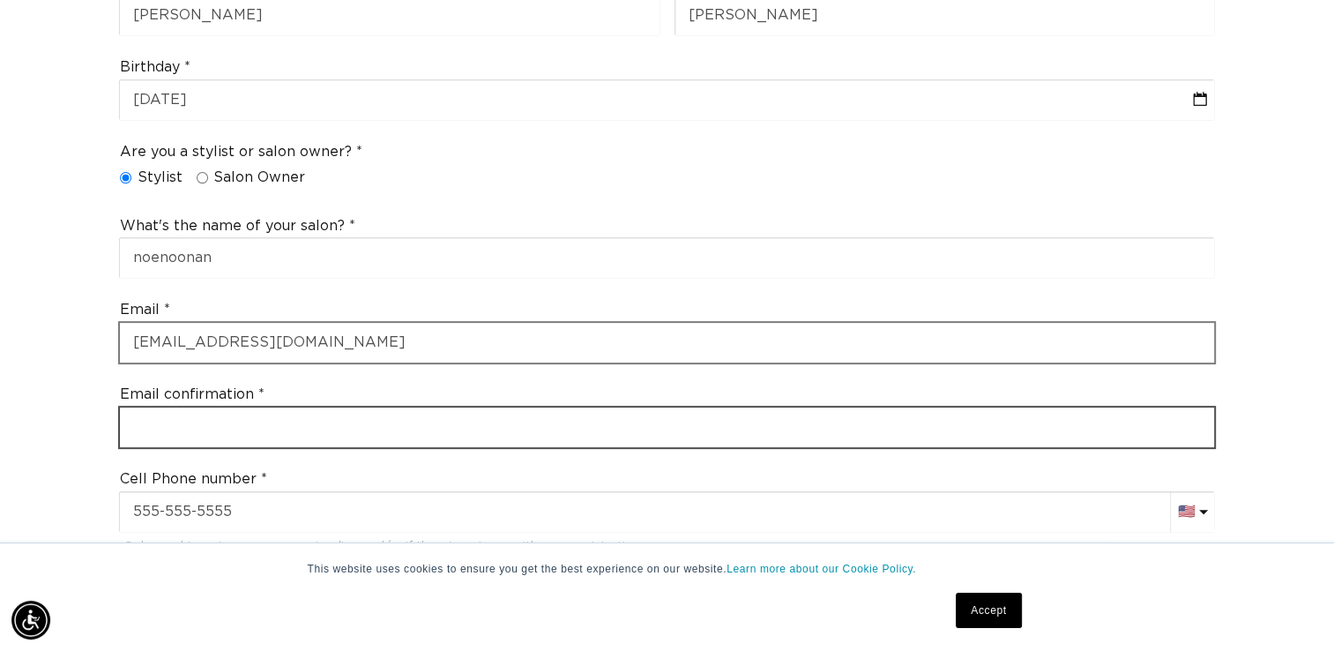
type input "[EMAIL_ADDRESS][DOMAIN_NAME]"
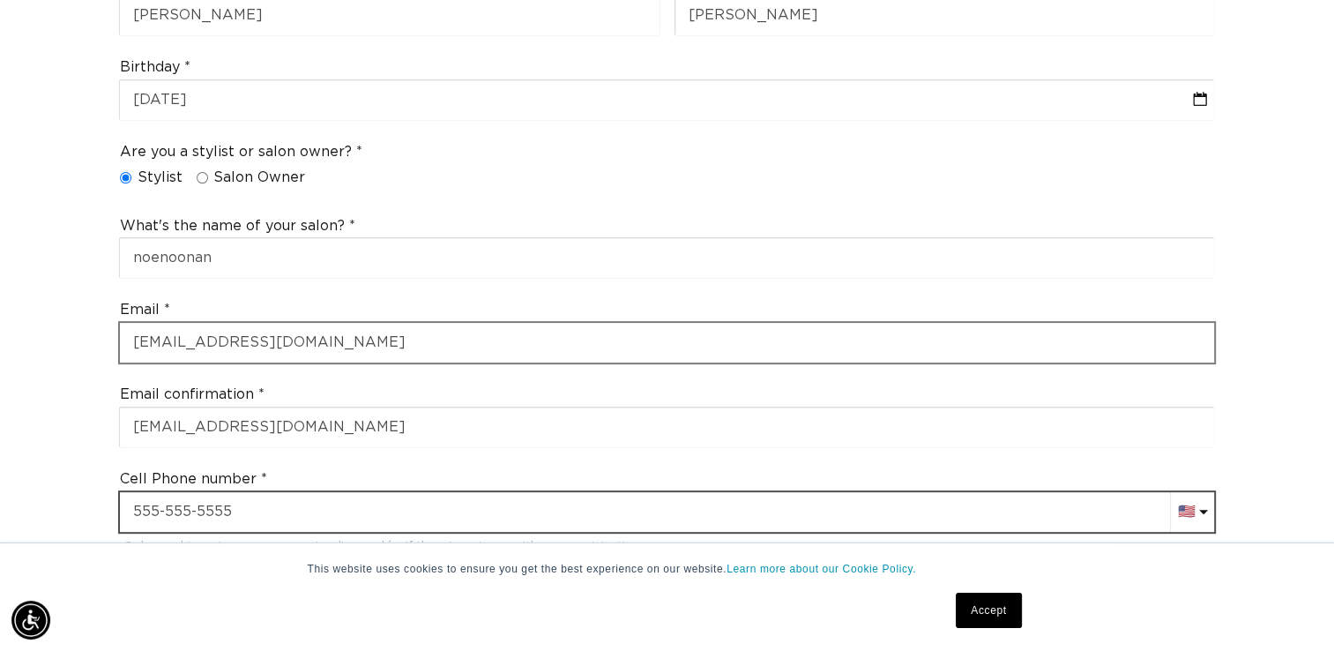
type input "+18149236713"
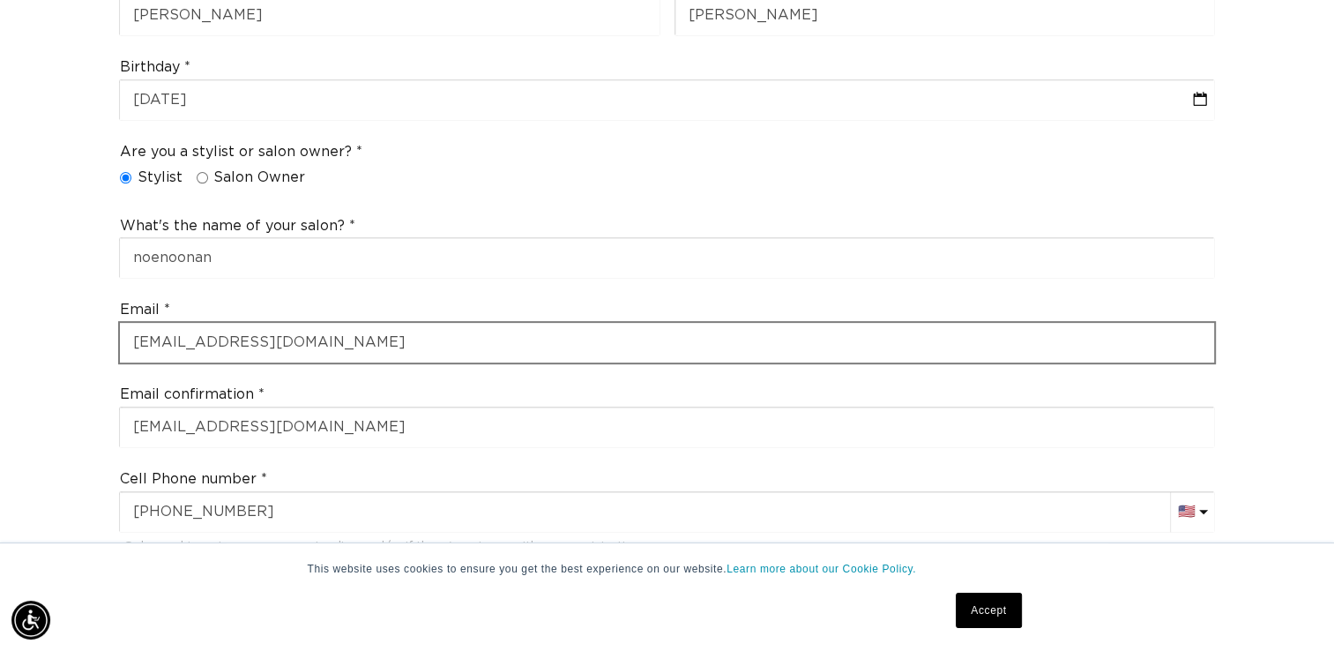
select select "Pennsylvania"
type input "16316"
type input "+1 814 923 6713"
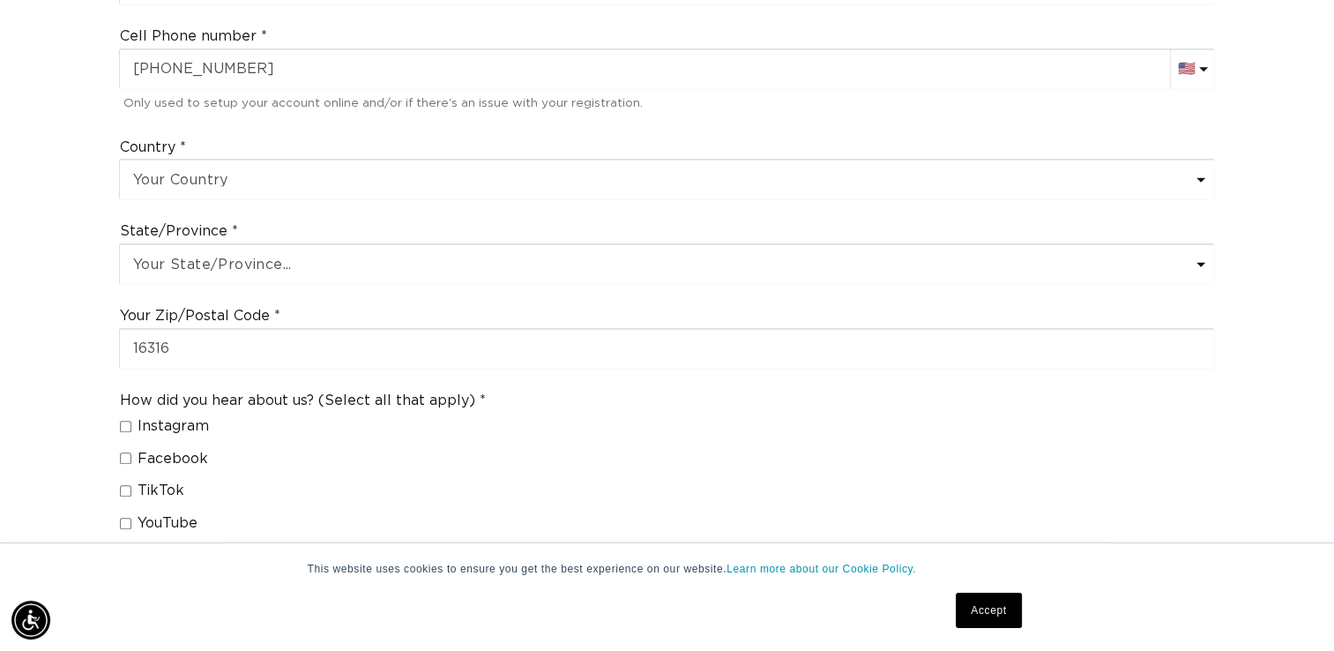
scroll to position [1026, 0]
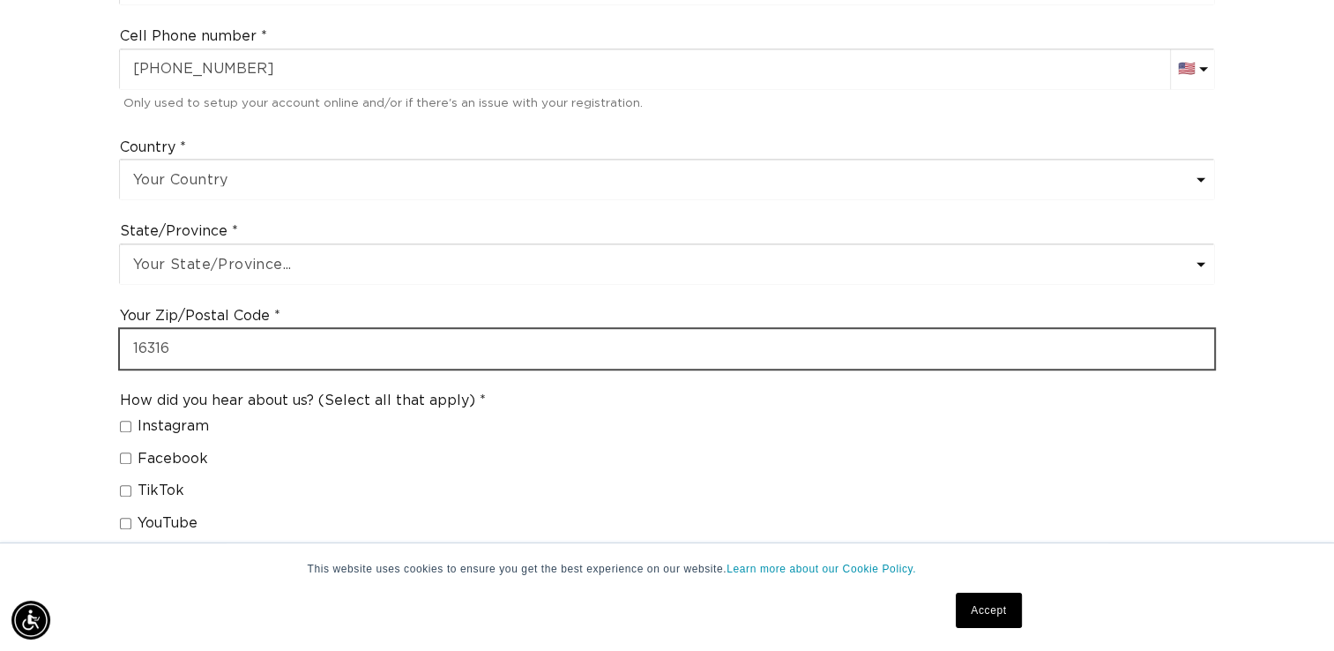
click at [383, 329] on input "16316" at bounding box center [667, 349] width 1094 height 40
type input "16335"
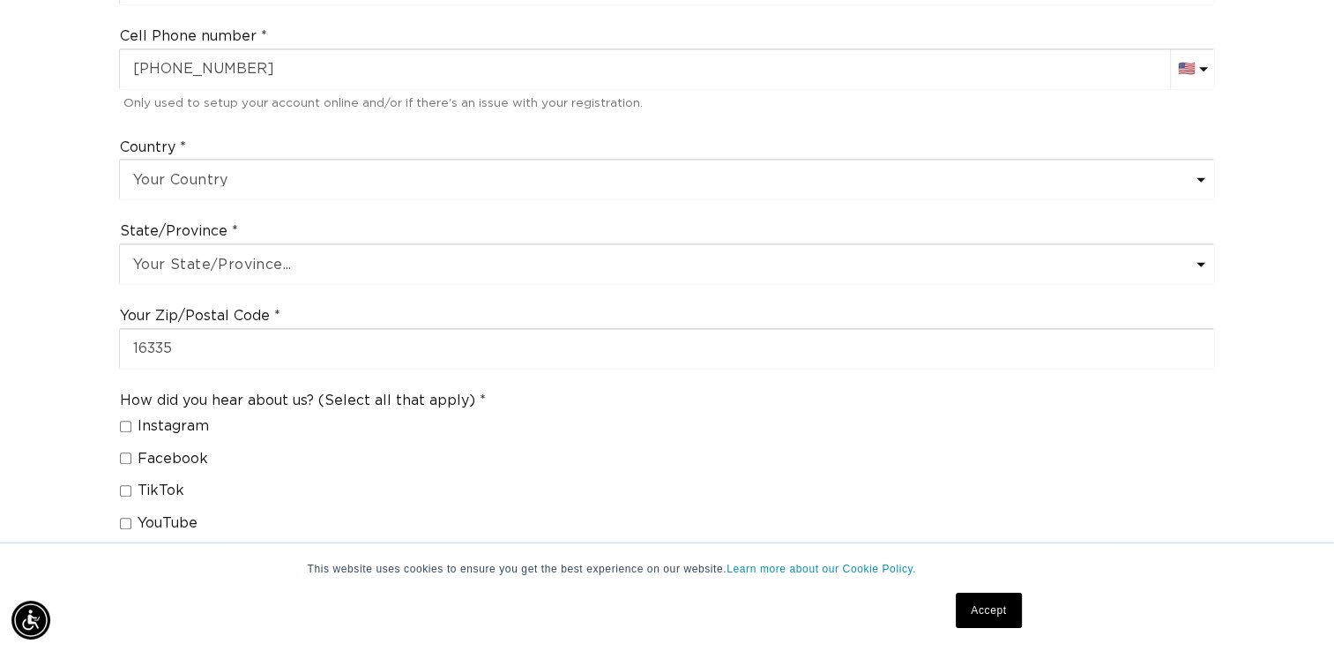
click at [552, 449] on div "How did you hear about us? (Select all that apply) Instagram Facebook TikTok Yo…" at bounding box center [667, 595] width 1110 height 423
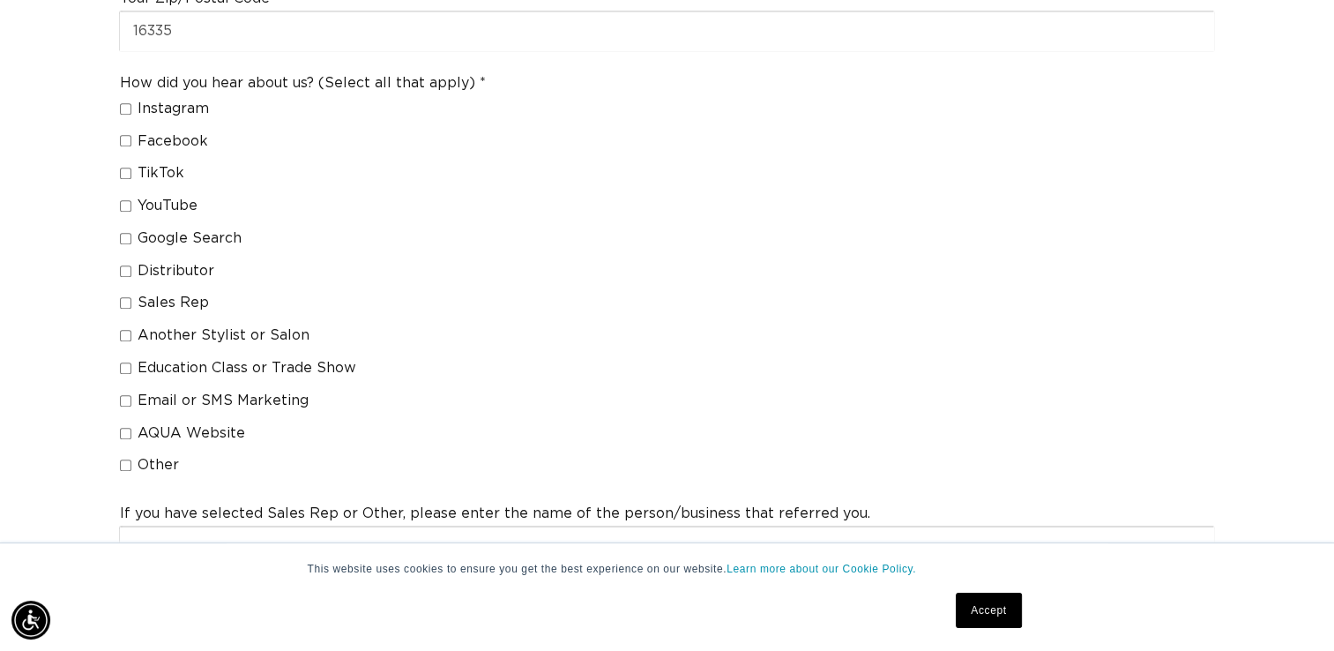
scroll to position [1346, 0]
click at [189, 292] on span "Sales Rep" at bounding box center [173, 301] width 71 height 19
click at [131, 295] on input "Sales Rep" at bounding box center [125, 300] width 11 height 11
checkbox input "true"
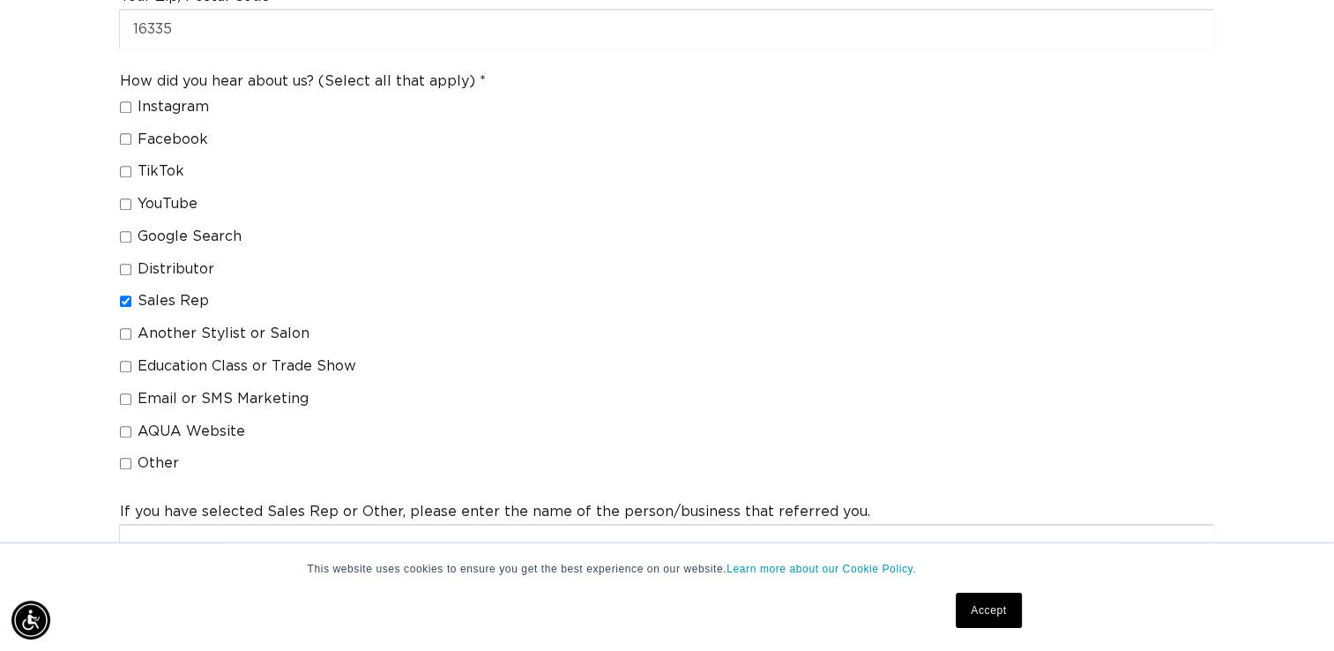
click at [187, 260] on span "Distributor" at bounding box center [176, 269] width 77 height 19
click at [131, 264] on input "Distributor" at bounding box center [125, 269] width 11 height 11
checkbox input "true"
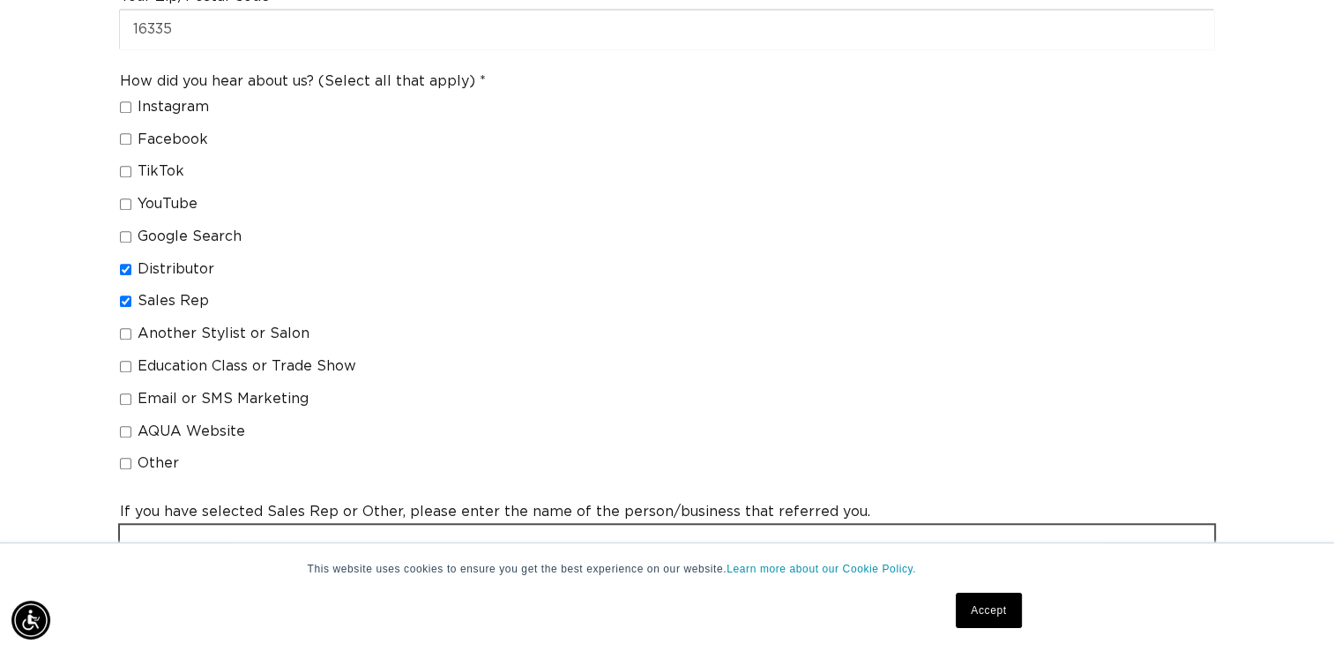
click at [249, 525] on input "text" at bounding box center [667, 545] width 1094 height 40
type input "pa beauty"
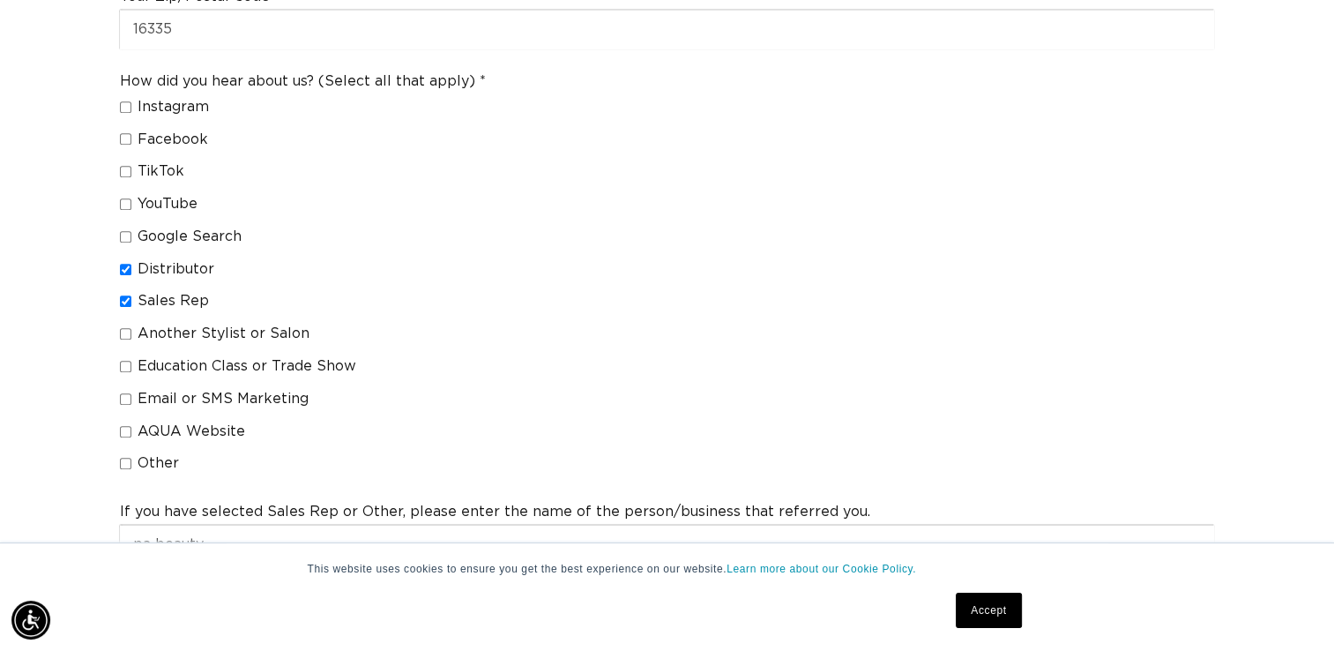
click at [126, 295] on input "Sales Rep" at bounding box center [125, 300] width 11 height 11
checkbox input "false"
click at [123, 260] on label "Distributor" at bounding box center [296, 269] width 352 height 19
click at [123, 264] on input "Distributor" at bounding box center [125, 269] width 11 height 11
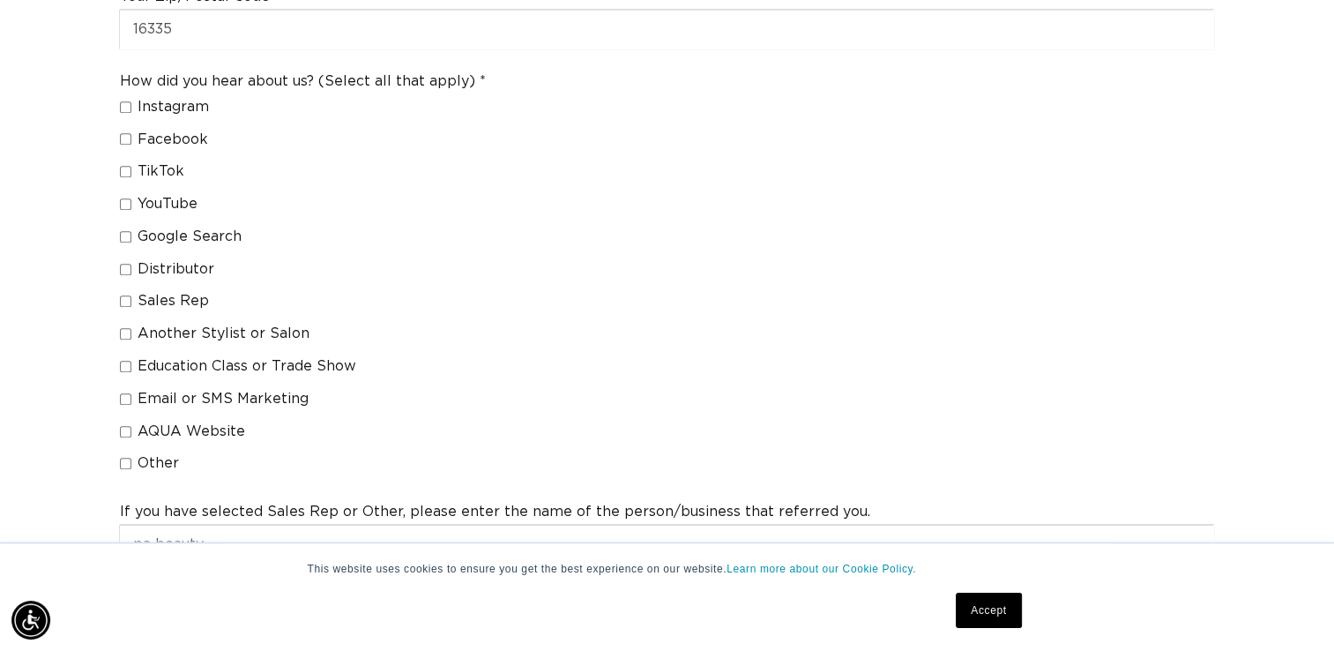
checkbox input "false"
click at [125, 458] on input "Other" at bounding box center [125, 463] width 11 height 11
checkbox input "true"
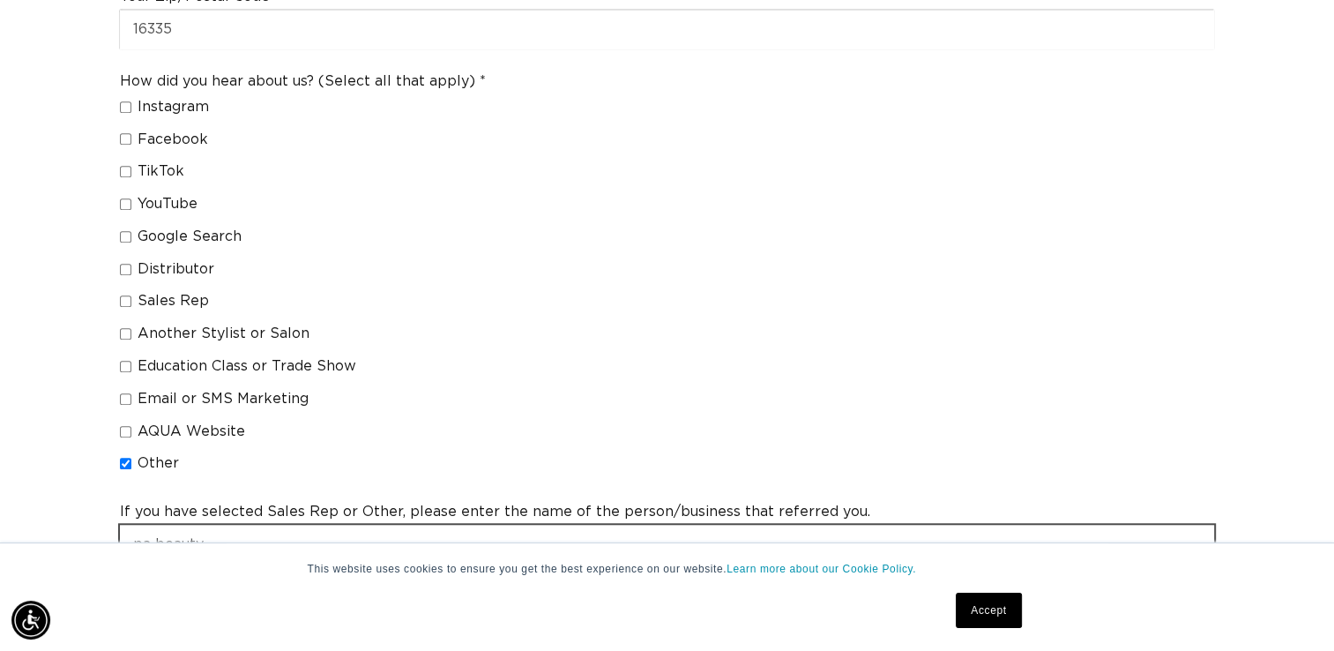
click at [210, 527] on input "pa beauty" at bounding box center [667, 545] width 1094 height 40
type input "p"
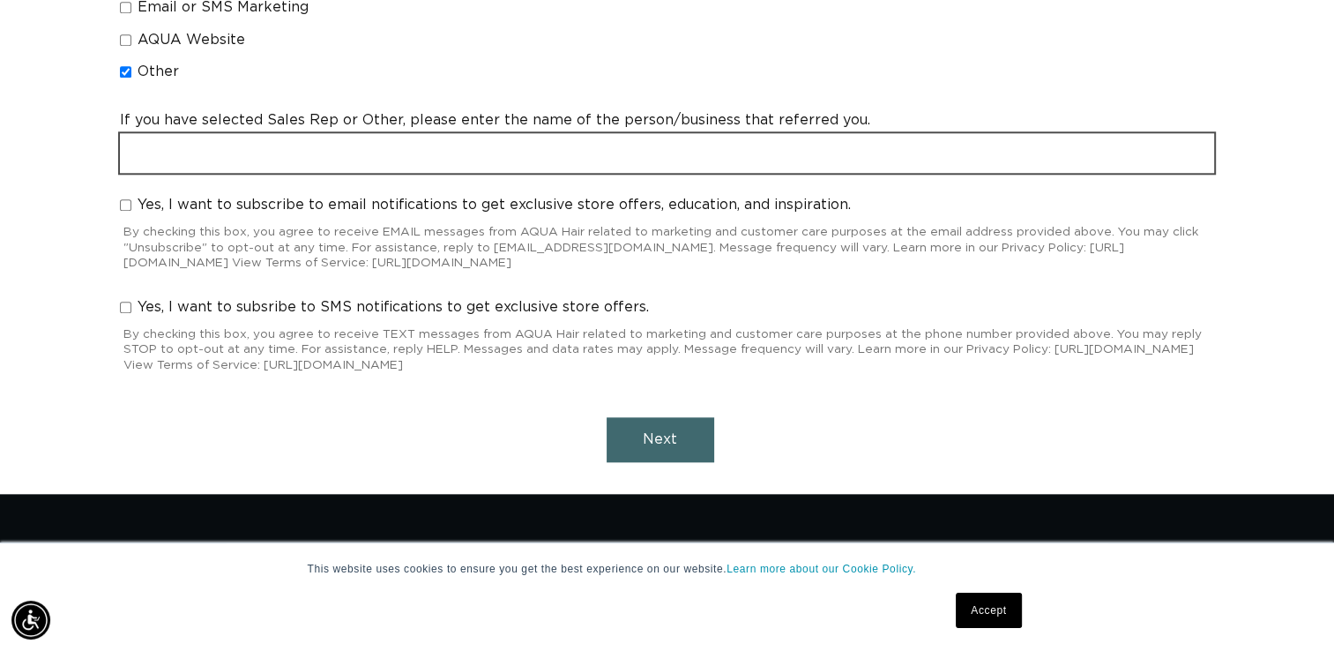
scroll to position [0, 0]
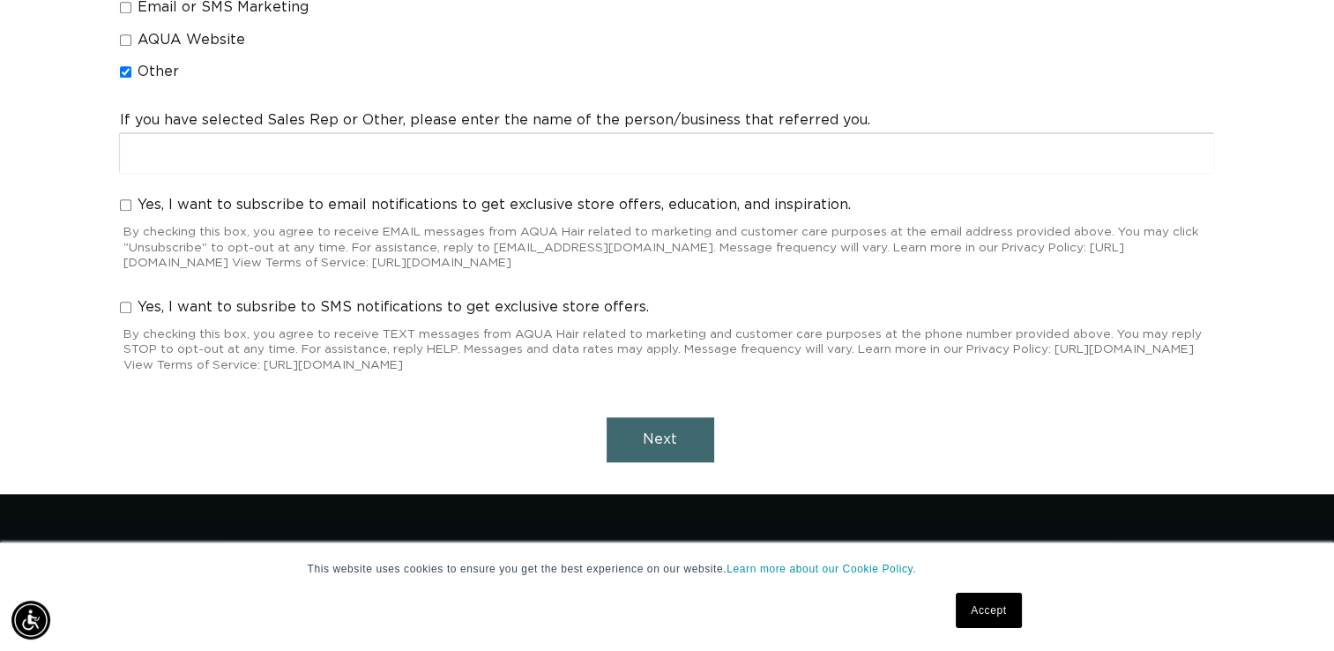
click at [620, 417] on button "Next" at bounding box center [661, 439] width 108 height 45
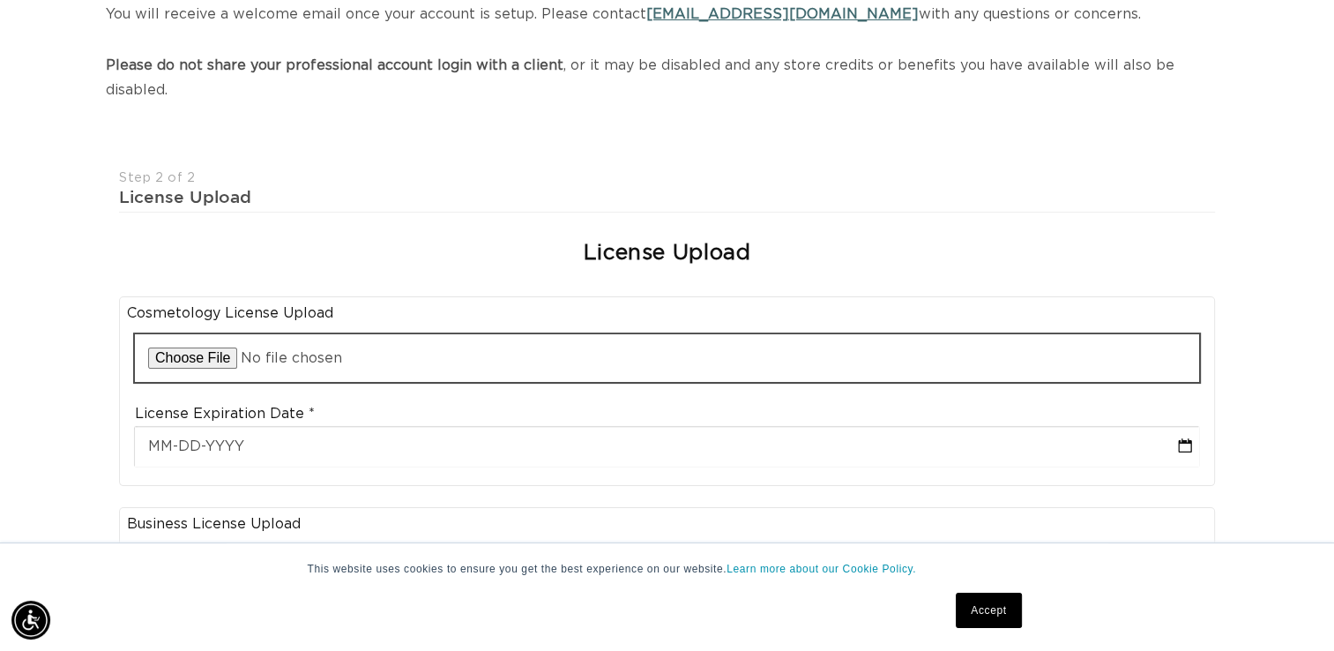
scroll to position [0, 1209]
click at [163, 334] on input "file" at bounding box center [667, 358] width 1064 height 48
type input "C:\fakepath\CO298847.pdf"
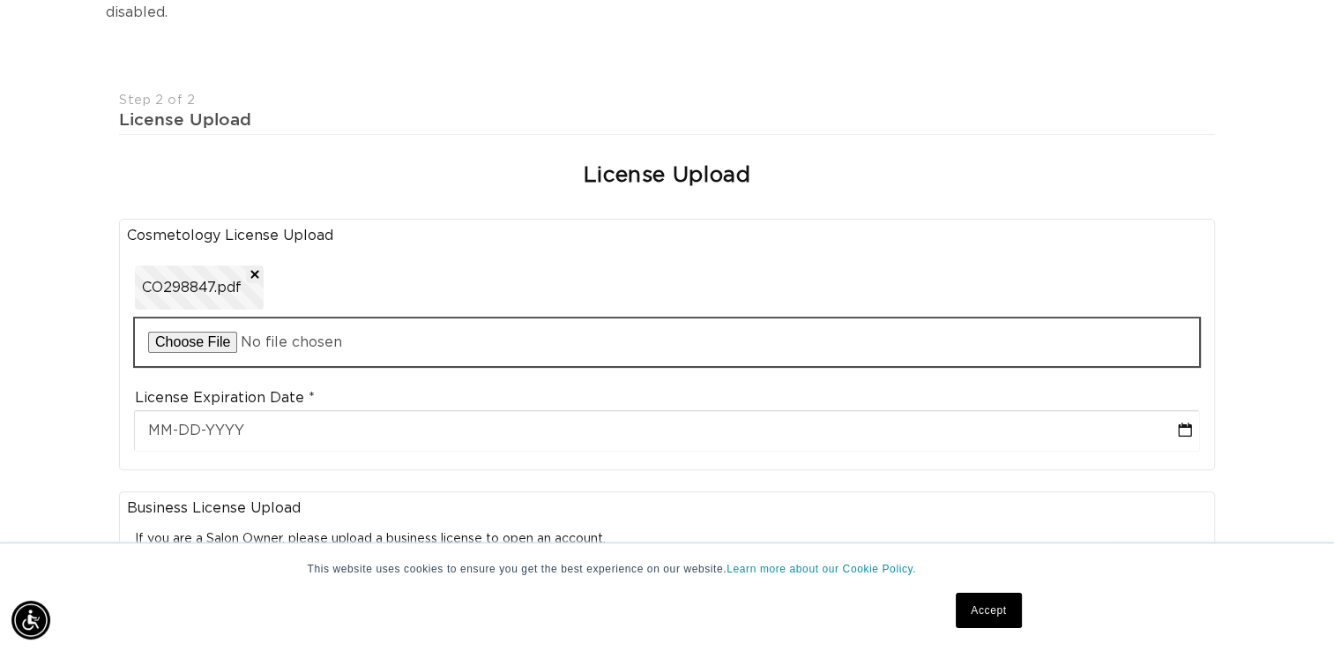
scroll to position [0, 0]
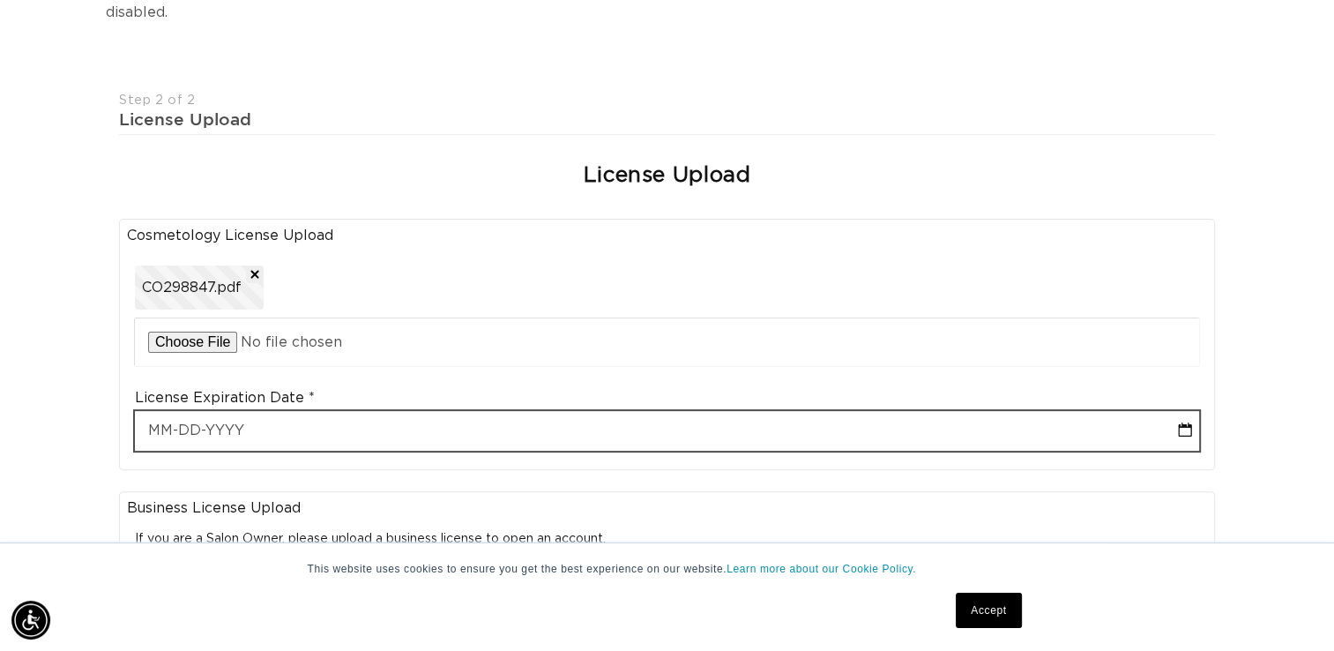
click at [455, 411] on input "text" at bounding box center [667, 431] width 1064 height 40
select select "9"
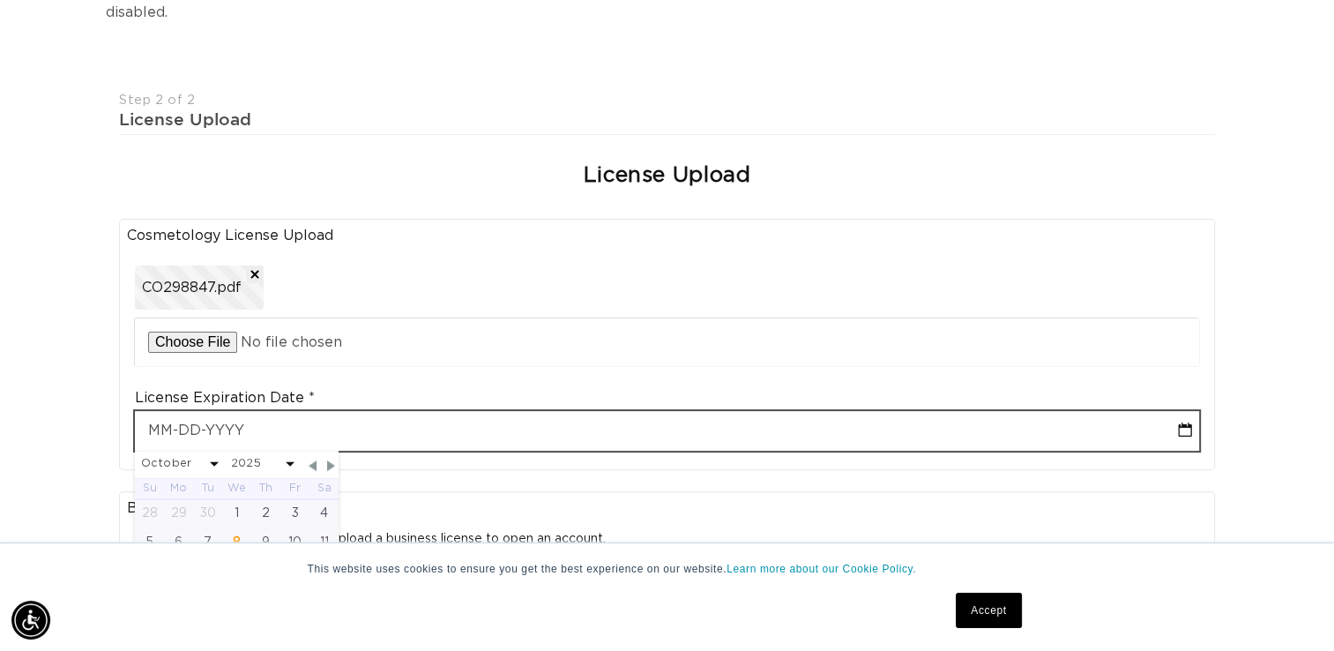
type input "0"
select select "9"
type input "01"
select select "9"
type input "01-3"
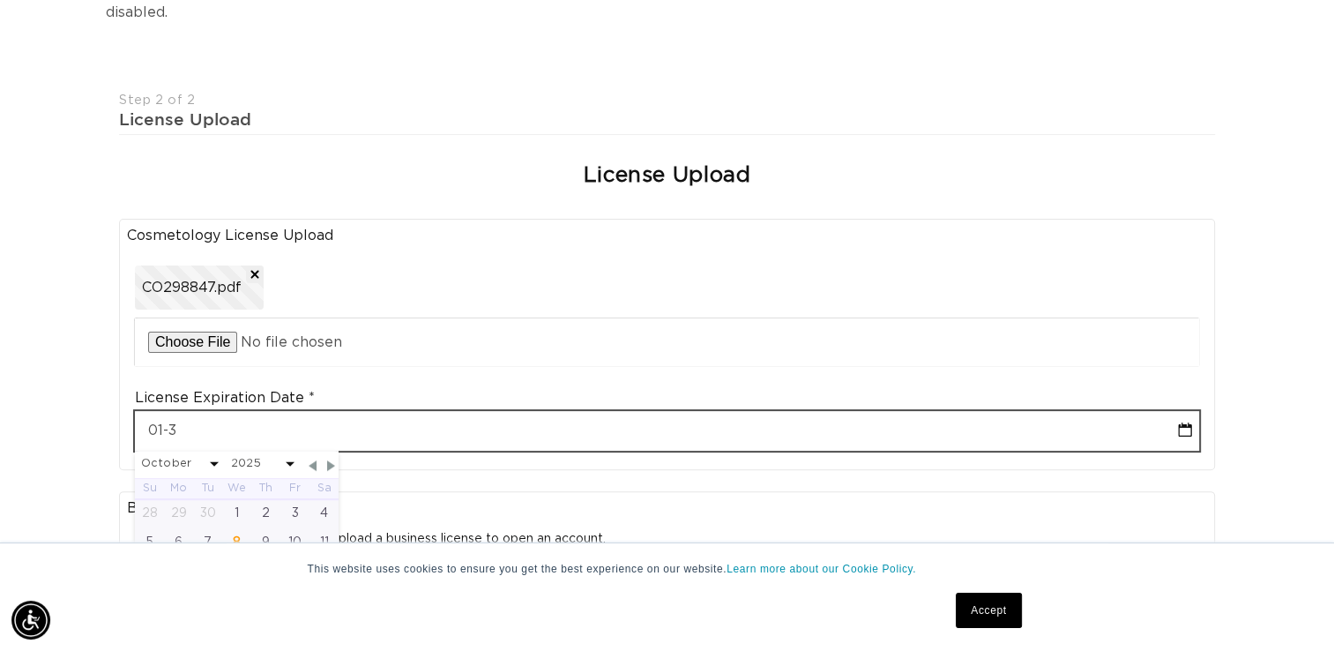
select select "9"
type input "01-31"
select select "9"
type input "01-31-2"
select select "9"
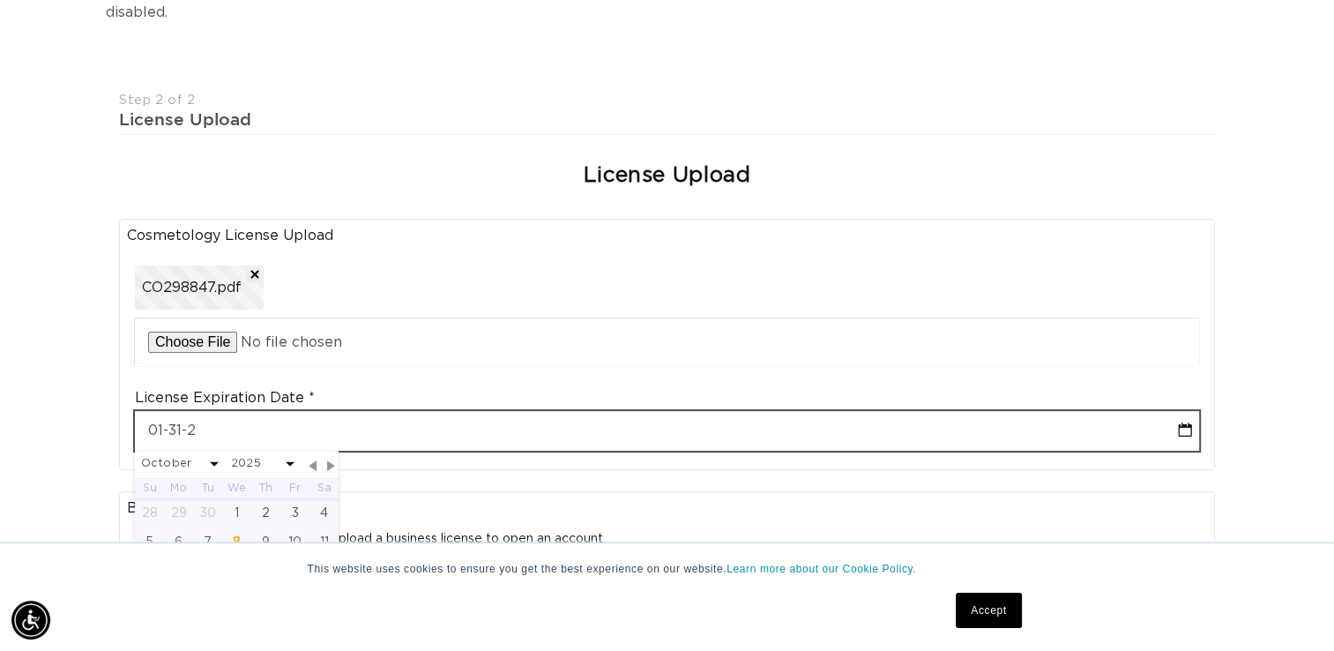
type input "01-31-26"
select select "9"
type input "01-31-26"
click at [246, 265] on button "Remove file" at bounding box center [255, 274] width 18 height 18
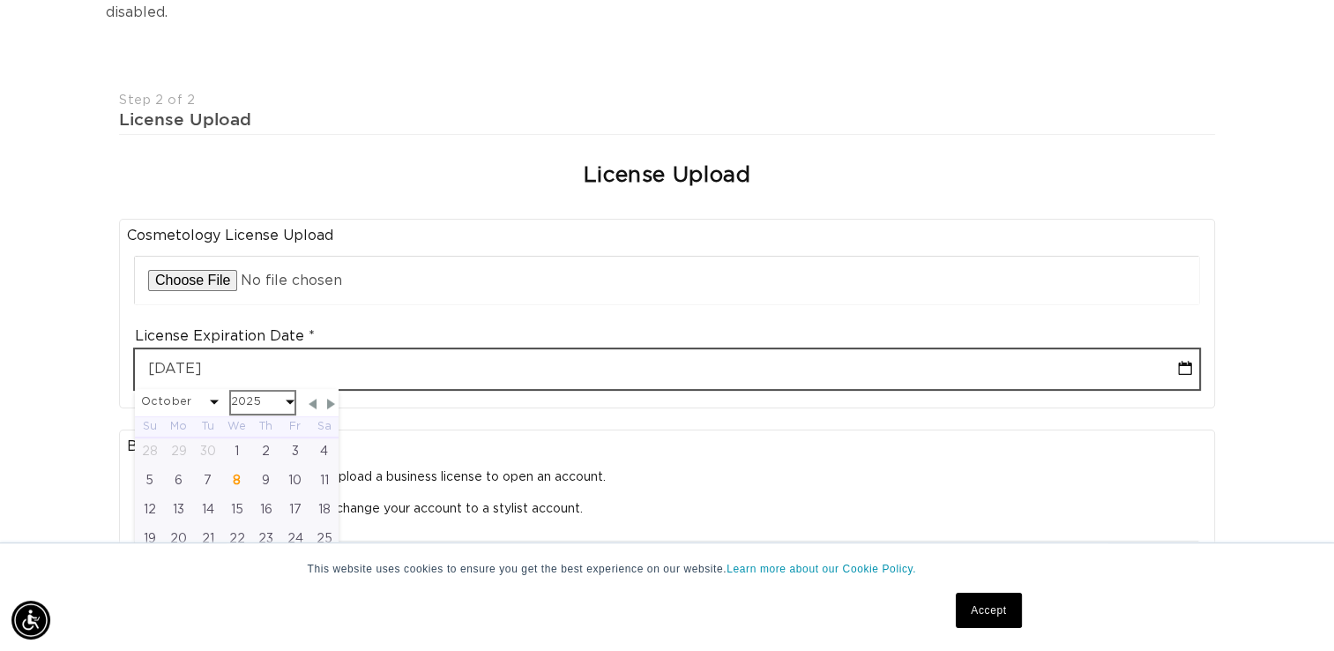
scroll to position [0, 2417]
type input "01-31-2"
select select "9"
type input "01-31-20"
select select "9"
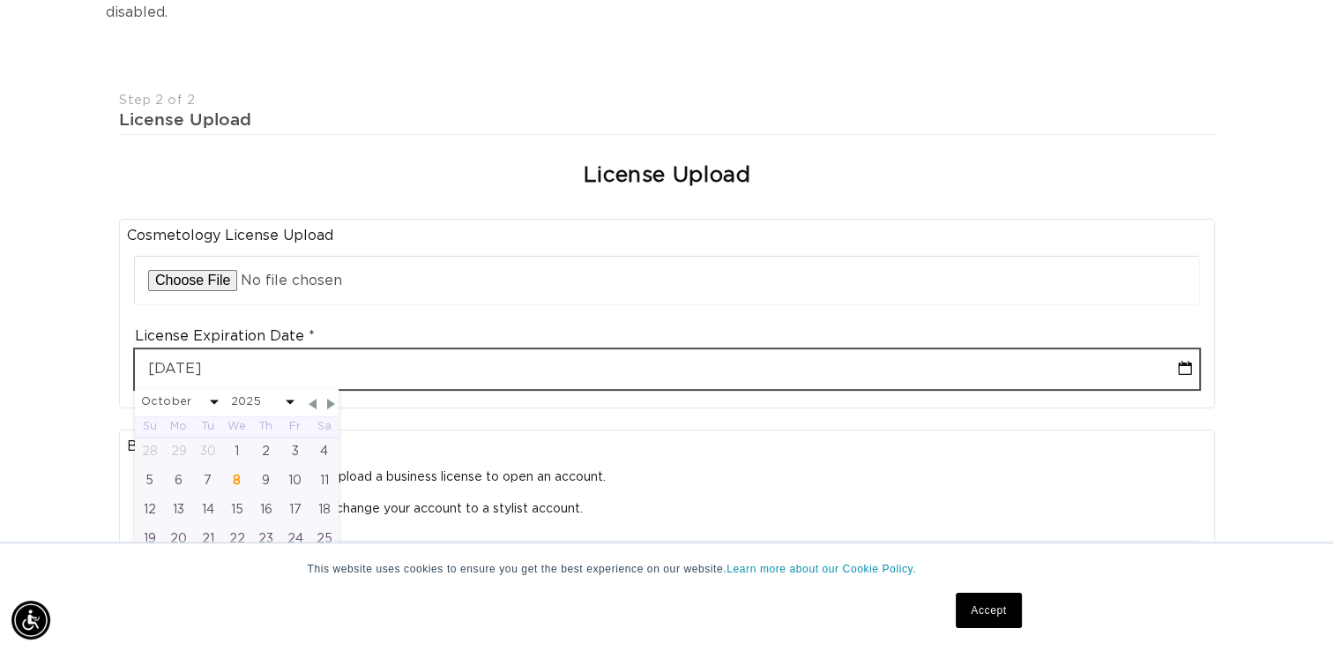
type input "01-31-202"
select select "9"
type input "01-31-2026"
select select "2026"
type input "01-31-2026"
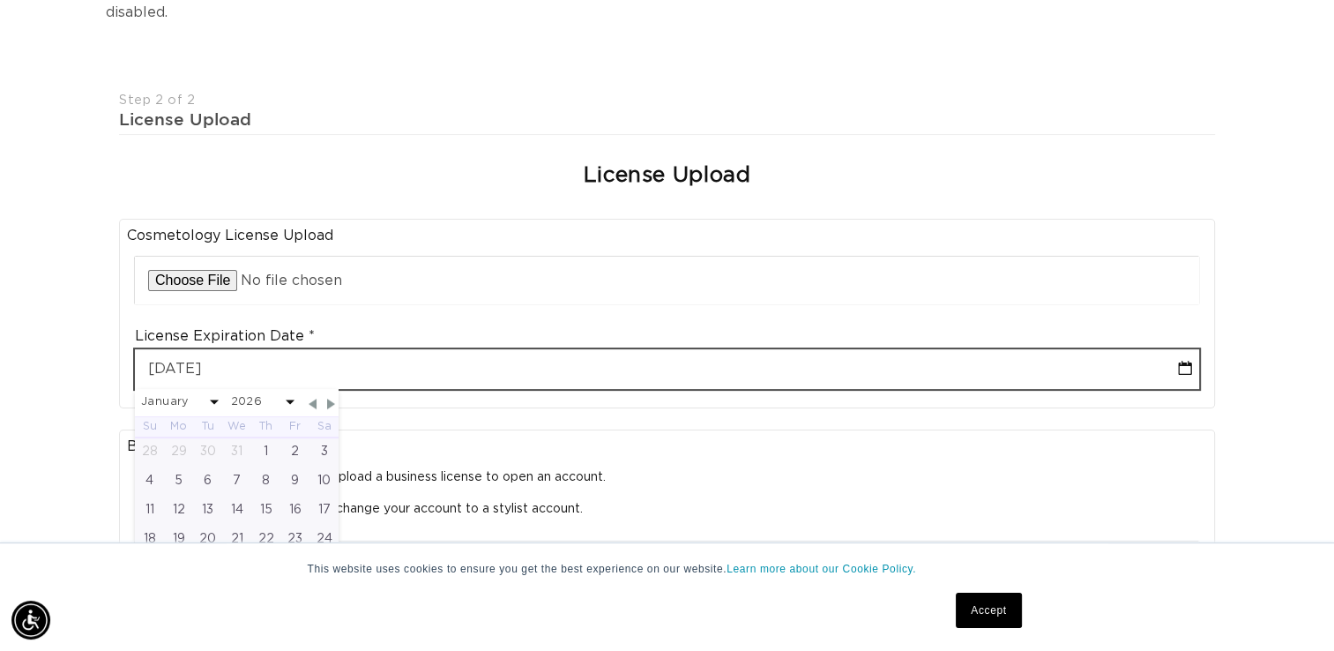
select select "2026"
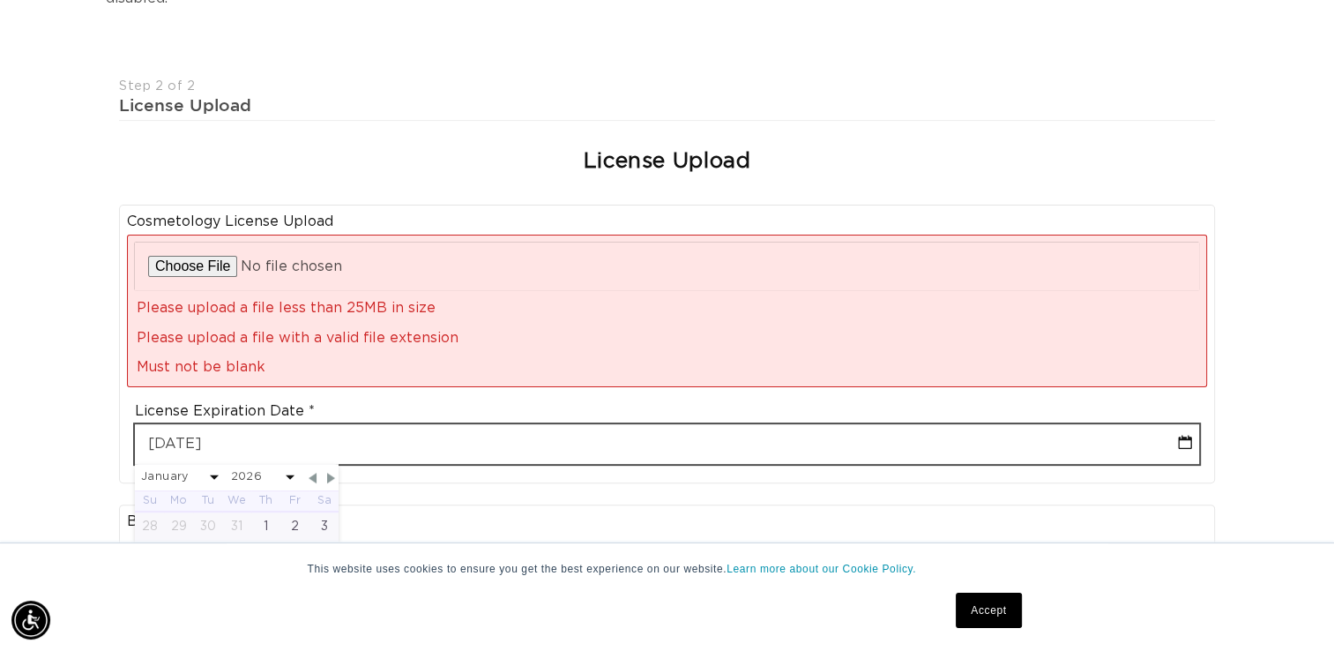
scroll to position [416, 0]
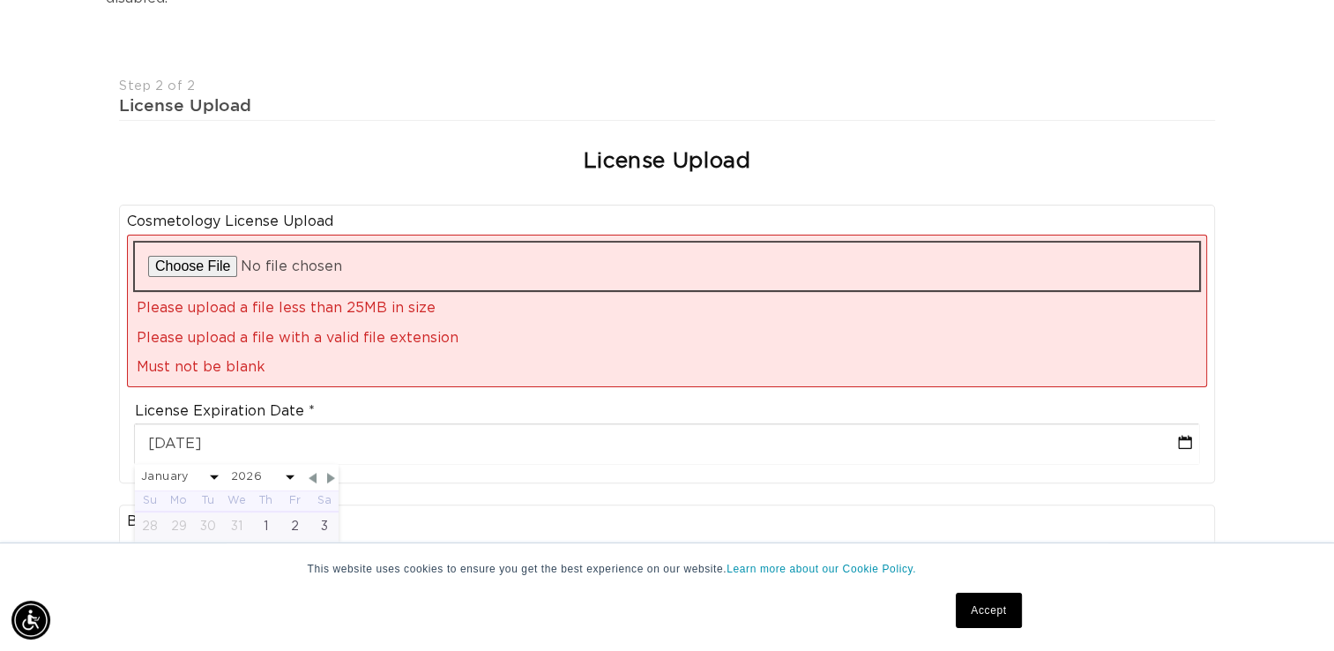
click at [191, 243] on input "file" at bounding box center [667, 267] width 1064 height 48
type input "C:\fakepath\CO298847.pdf"
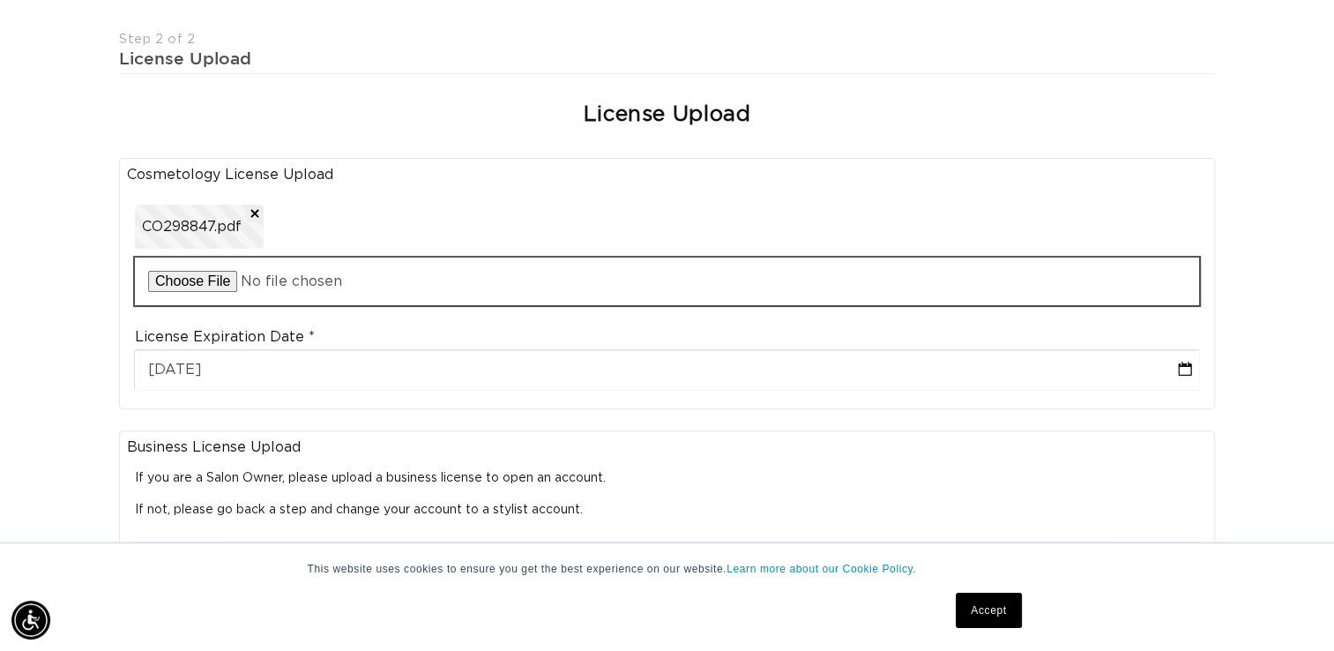
scroll to position [0, 0]
click at [168, 257] on input "file" at bounding box center [667, 281] width 1064 height 48
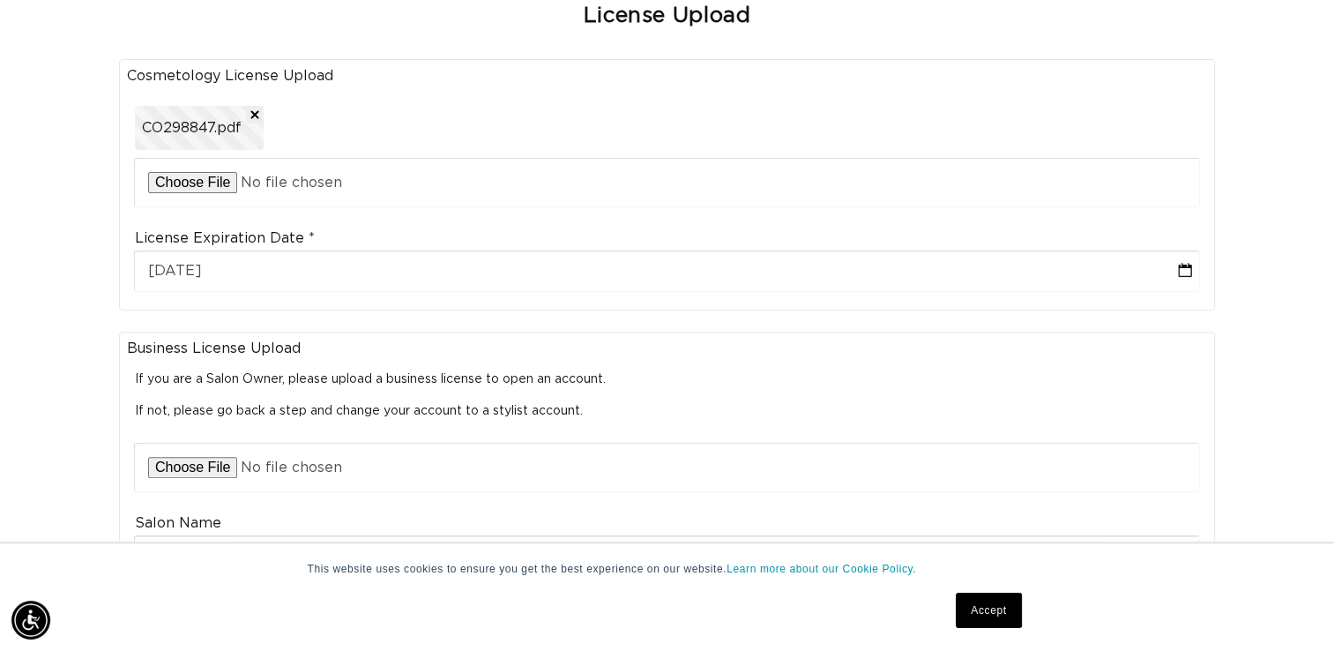
click at [160, 119] on span "CO298847.pdf" at bounding box center [192, 128] width 100 height 19
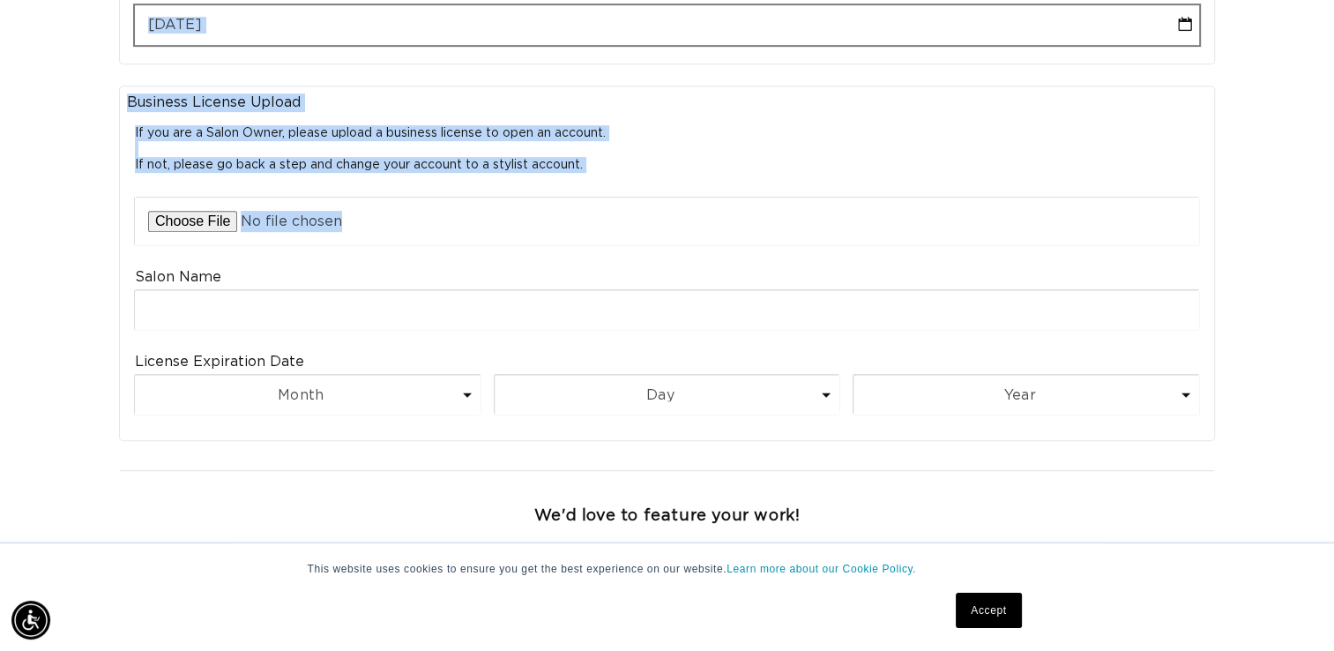
scroll to position [766, 0]
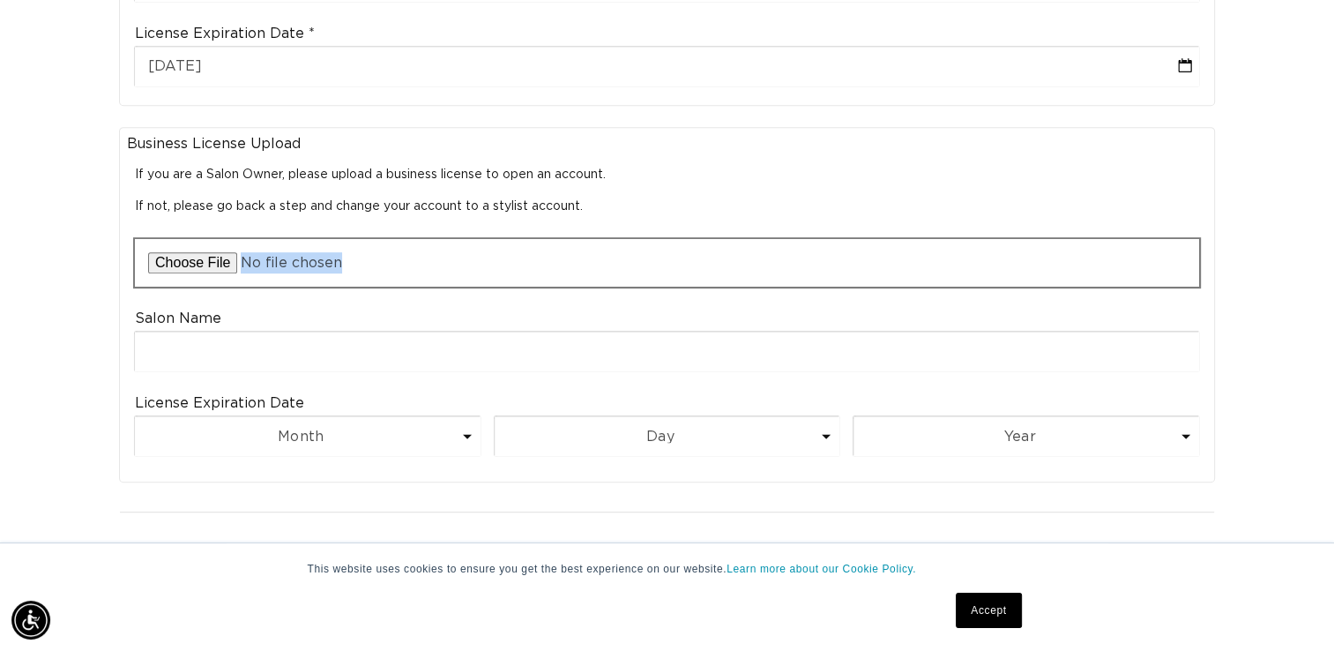
drag, startPoint x: 309, startPoint y: 244, endPoint x: 564, endPoint y: 213, distance: 257.6
click at [564, 213] on fieldset "Business License Upload If you are a Salon Owner, please upload a business lice…" at bounding box center [667, 305] width 1080 height 340
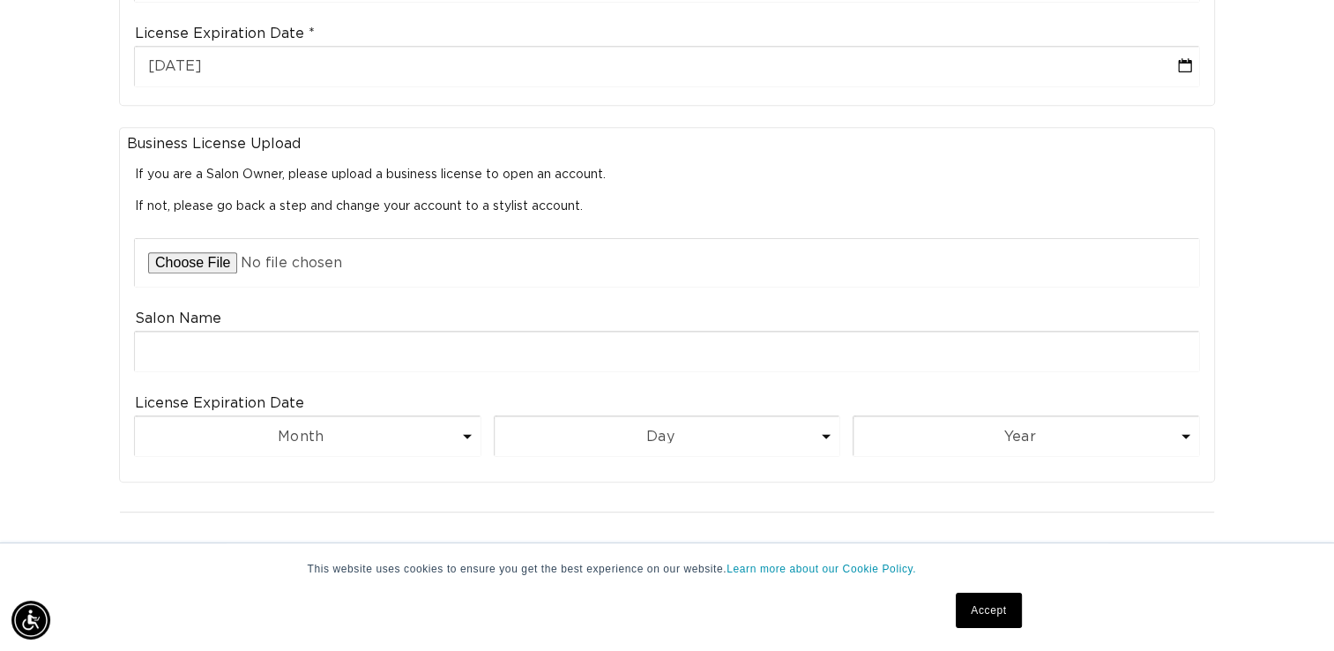
drag, startPoint x: 564, startPoint y: 213, endPoint x: 740, endPoint y: 108, distance: 204.9
click at [740, 135] on legend "Business License Upload" at bounding box center [667, 144] width 1080 height 19
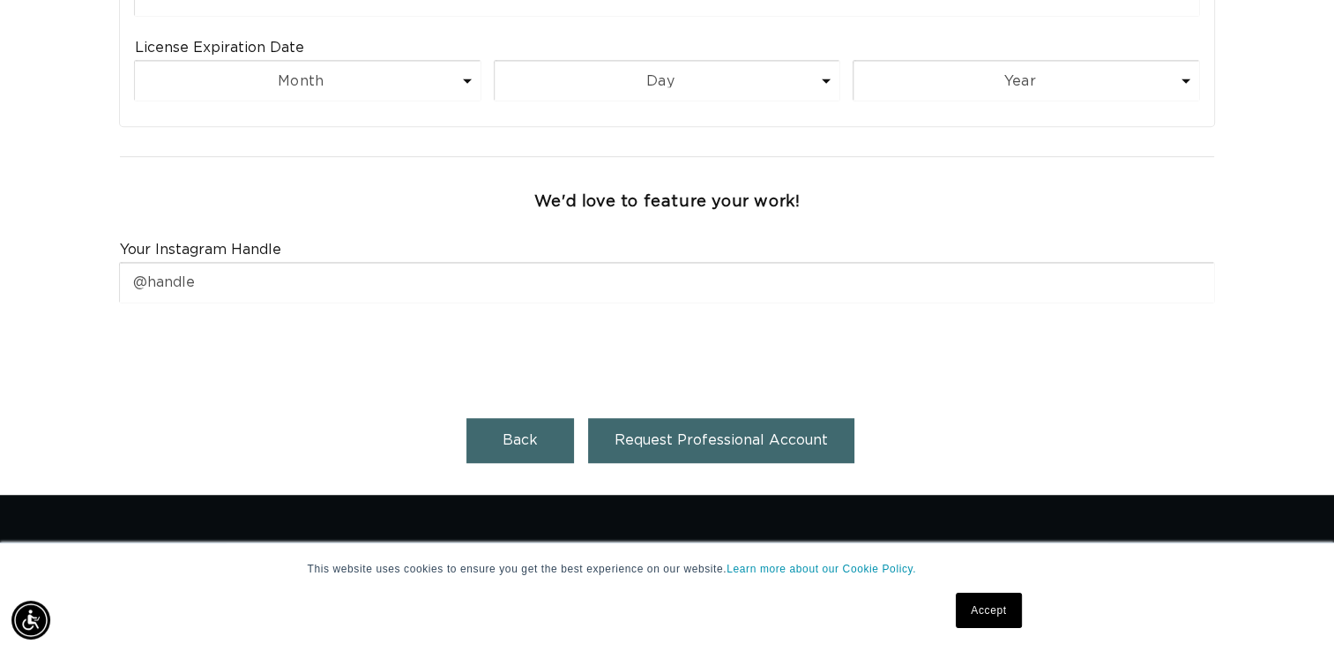
scroll to position [0, 0]
click at [621, 433] on span "Request Professional Account" at bounding box center [721, 440] width 213 height 14
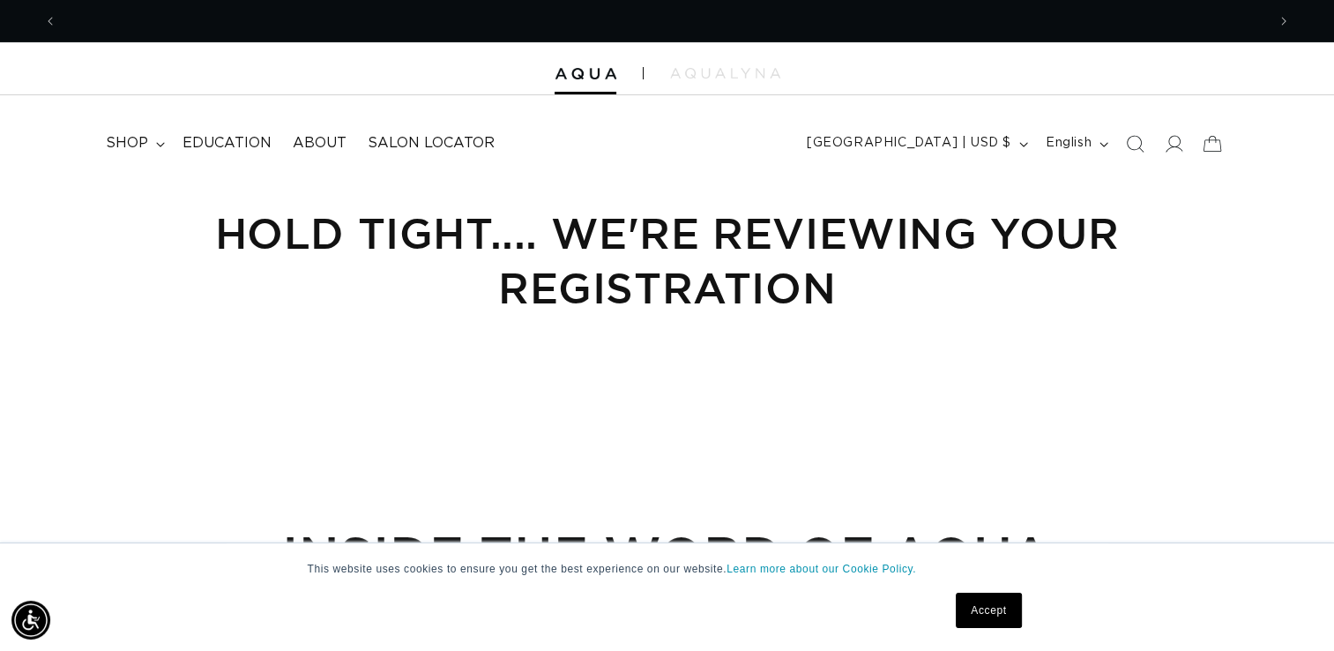
scroll to position [0, 1209]
click at [230, 138] on span "Education" at bounding box center [227, 143] width 89 height 19
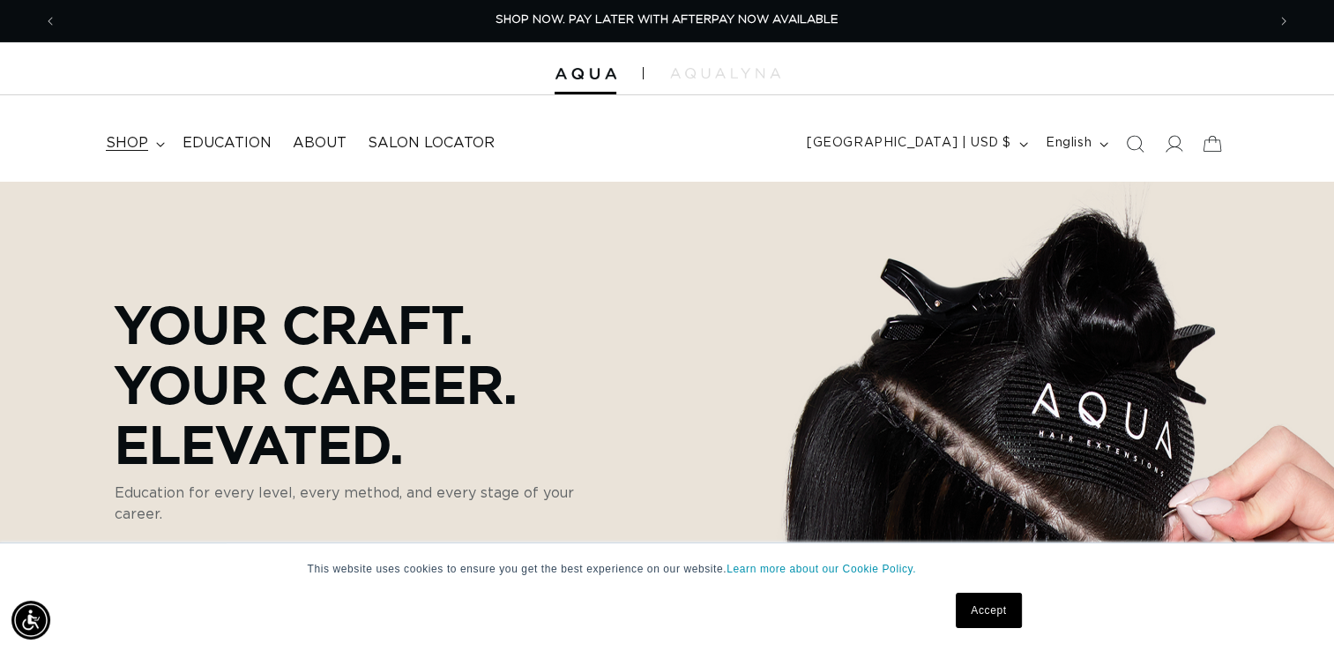
click at [126, 135] on span "shop" at bounding box center [127, 143] width 42 height 19
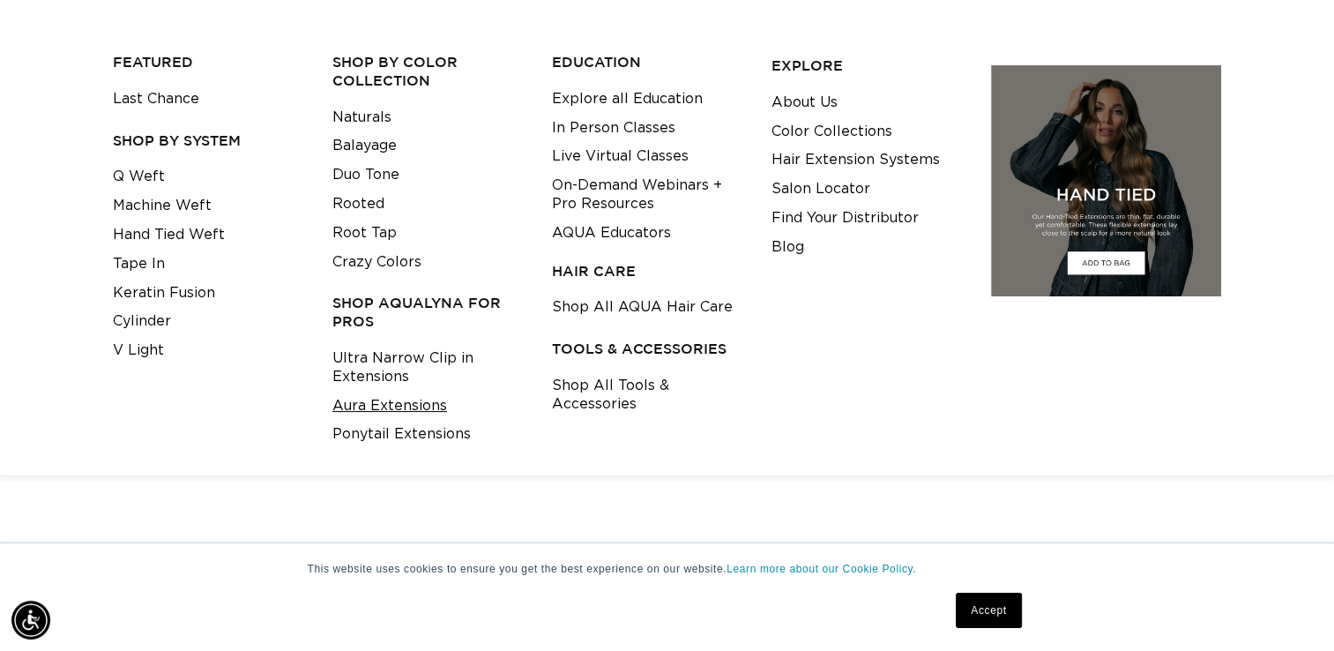
click at [373, 410] on link "Aura Extensions" at bounding box center [389, 406] width 115 height 29
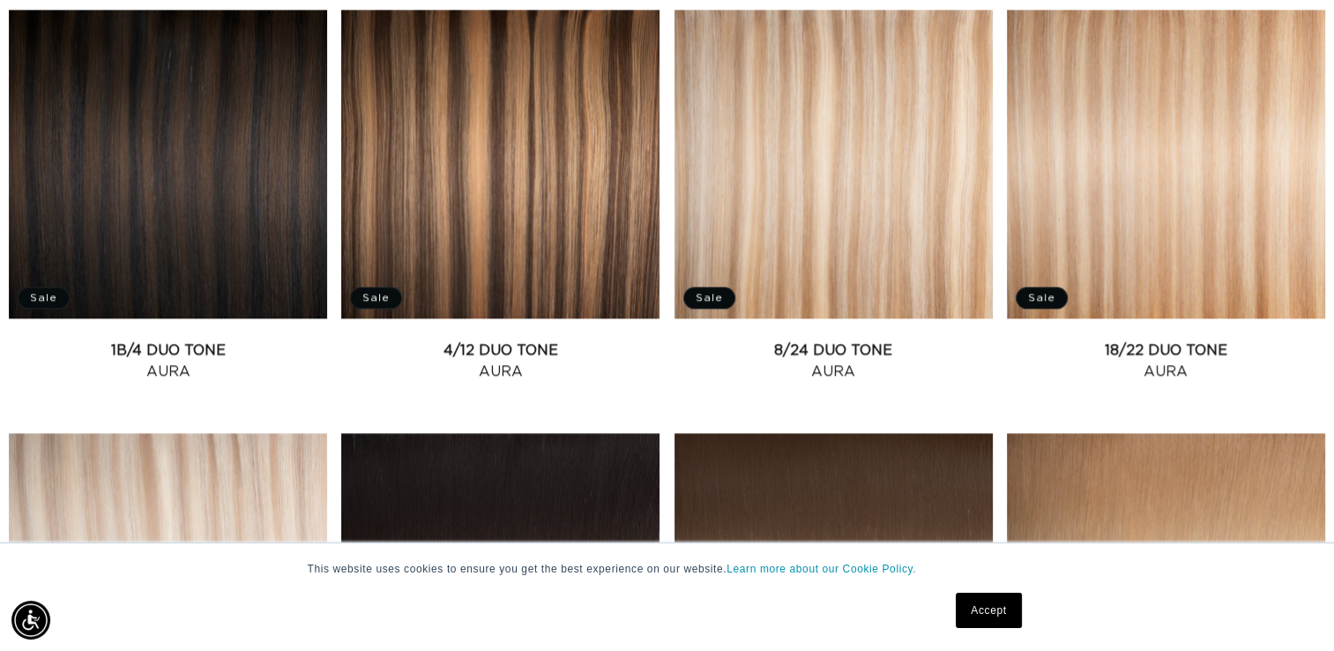
scroll to position [2162, 0]
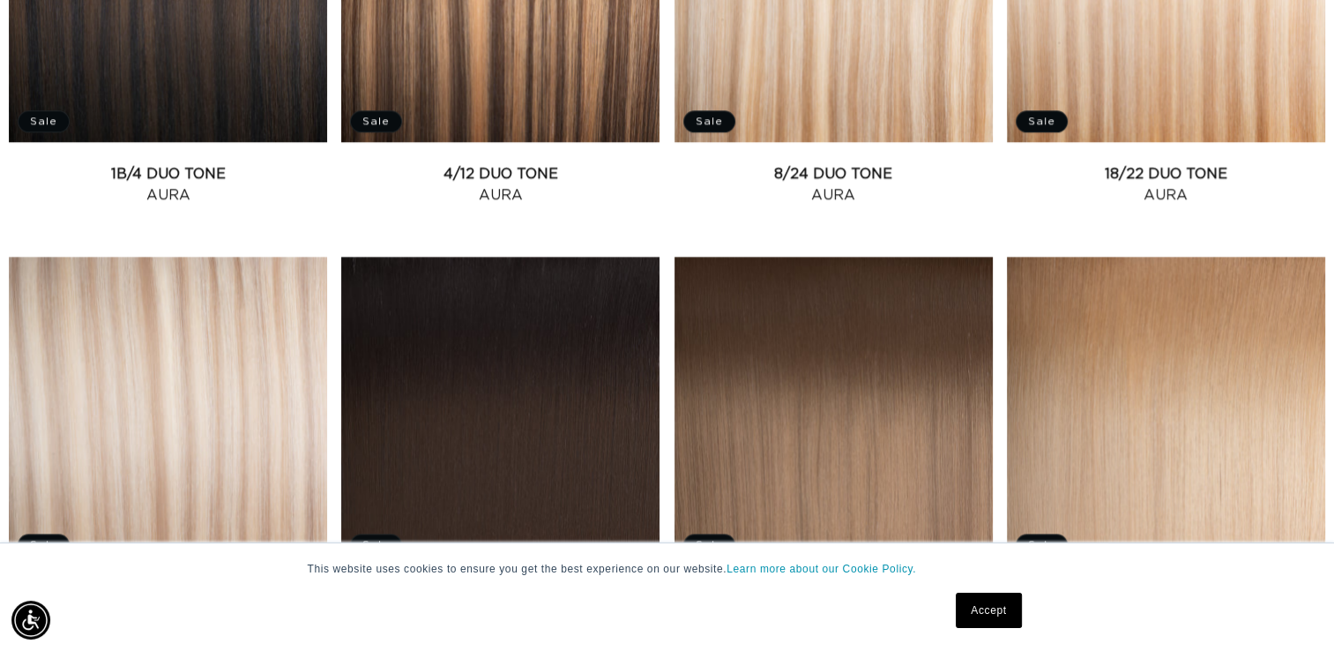
click at [165, 586] on link "Atlantic Duo Tone Aura" at bounding box center [168, 607] width 318 height 42
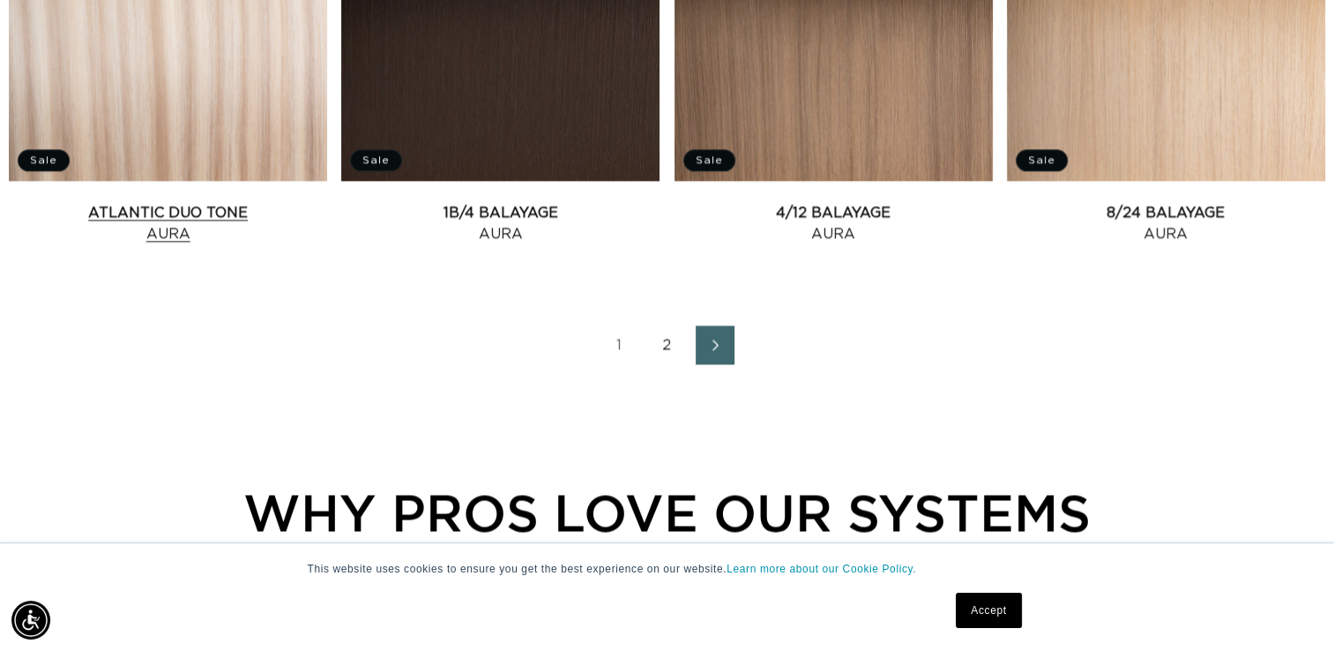
scroll to position [2624, 0]
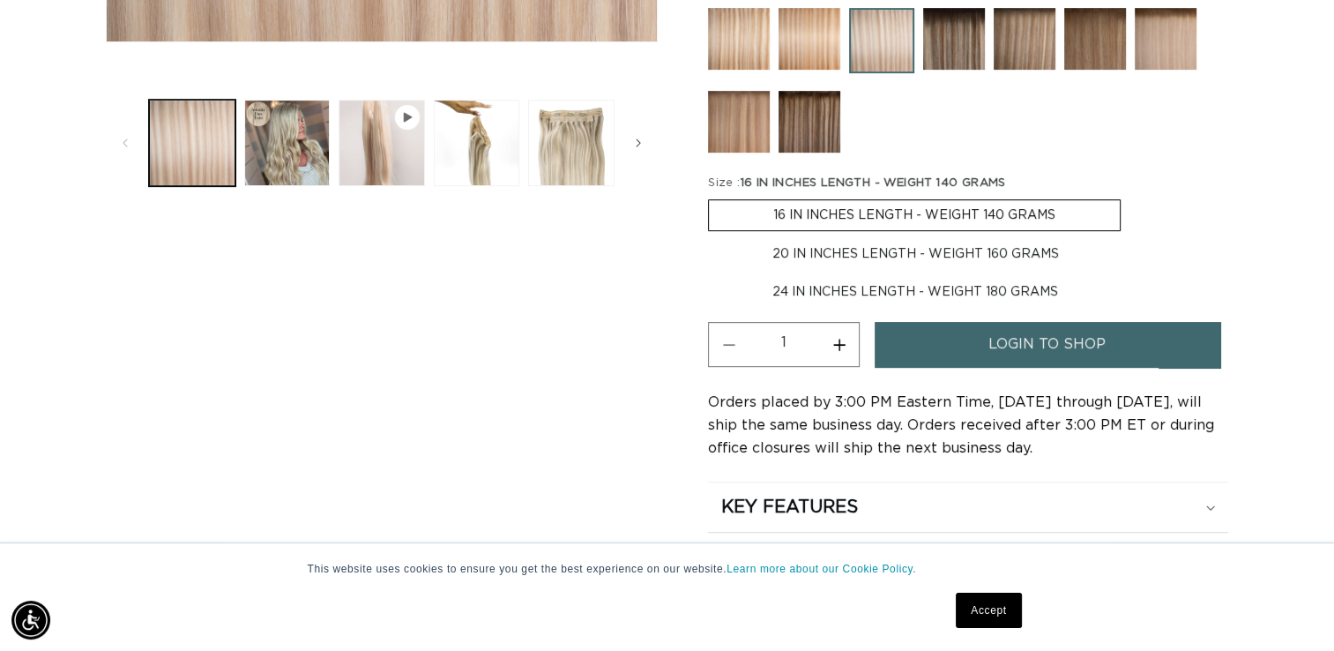
scroll to position [690, 0]
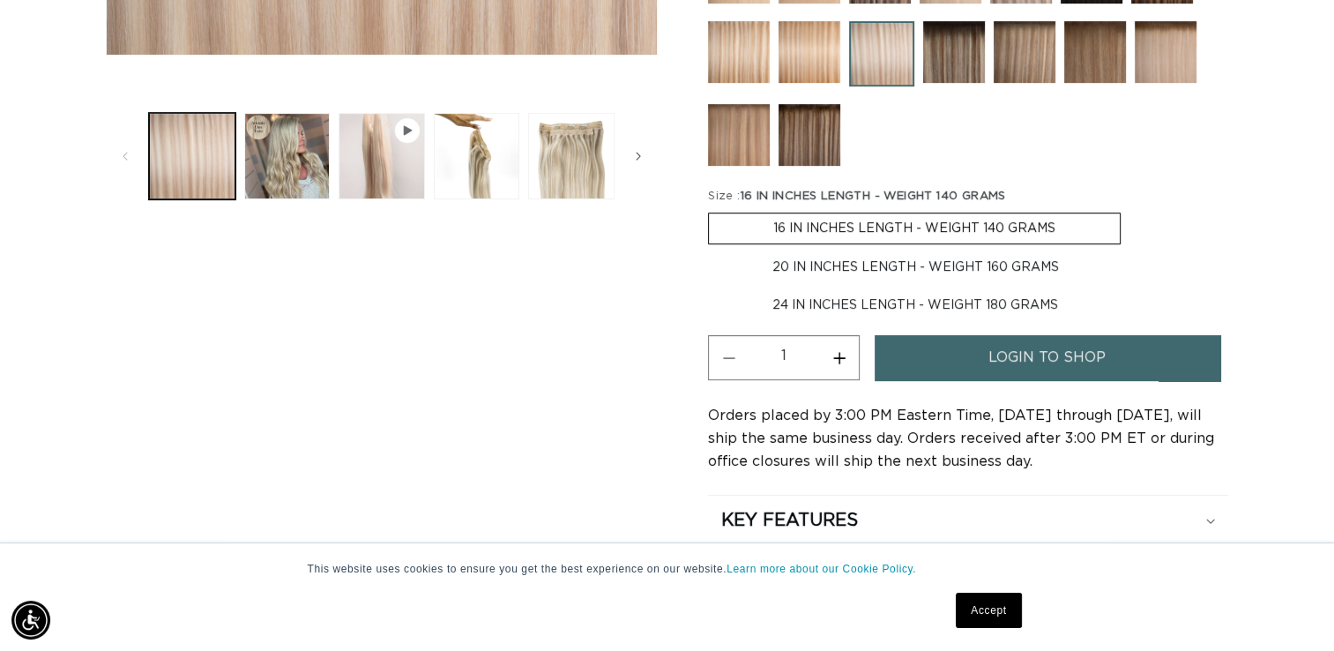
click at [1007, 263] on label "20 IN INCHES LENGTH - WEIGHT 160 GRAMS Variant sold out or unavailable" at bounding box center [915, 267] width 415 height 30
click at [1130, 210] on input "20 IN INCHES LENGTH - WEIGHT 160 GRAMS Variant sold out or unavailable" at bounding box center [1130, 209] width 1 height 1
radio input "true"
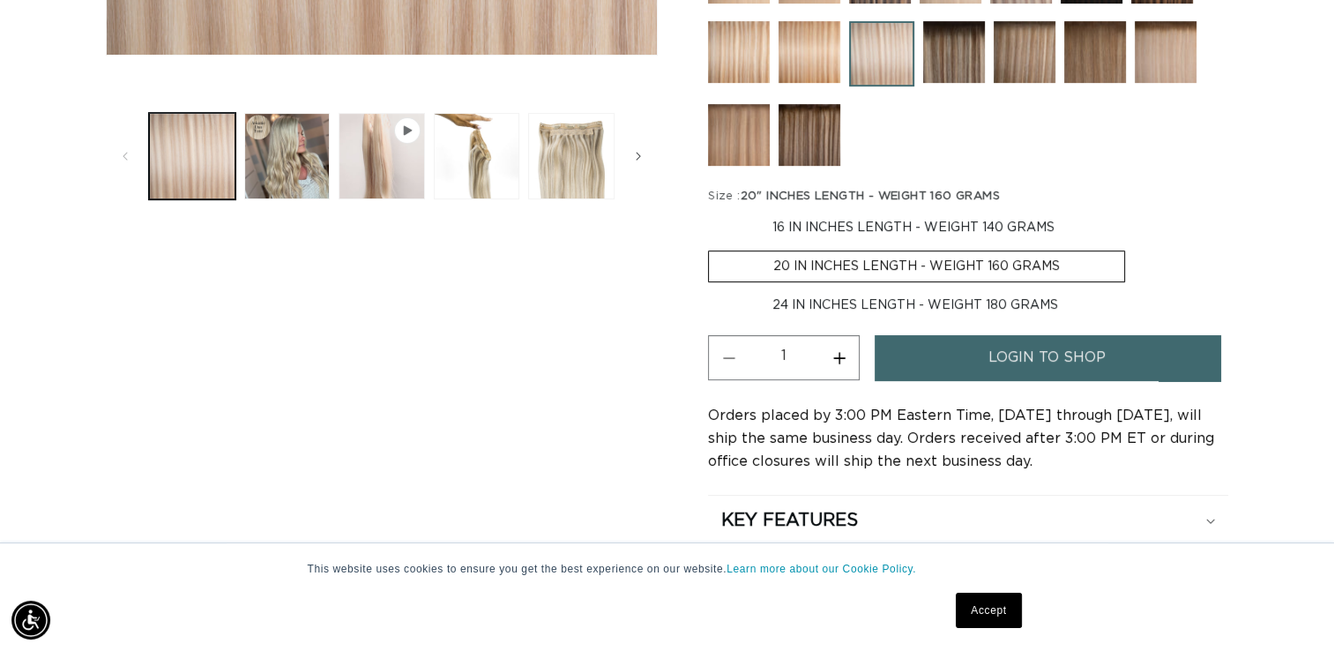
scroll to position [0, 2417]
click at [970, 294] on label "24 IN INCHES LENGTH - WEIGHT 180 GRAMS Variant sold out or unavailable" at bounding box center [915, 305] width 414 height 30
click at [1134, 248] on input "24 IN INCHES LENGTH - WEIGHT 180 GRAMS Variant sold out or unavailable" at bounding box center [1134, 247] width 1 height 1
radio input "true"
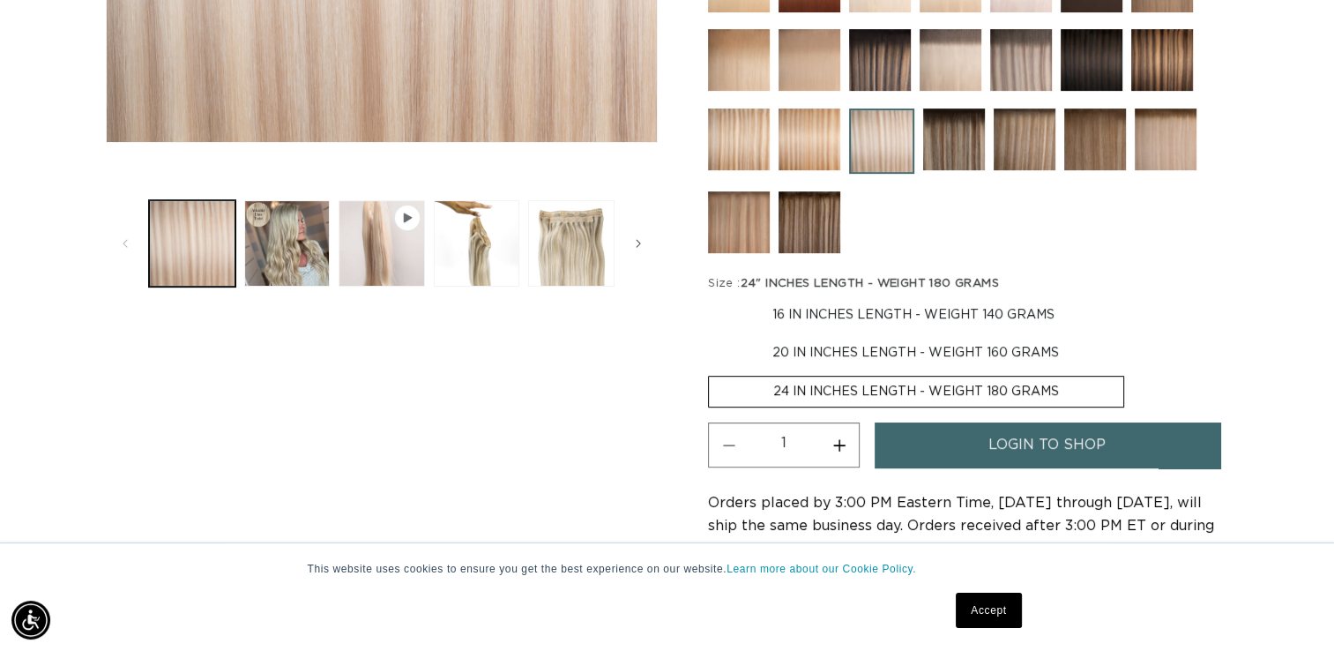
scroll to position [0, 1209]
click at [1040, 454] on span "login to shop" at bounding box center [1047, 444] width 117 height 45
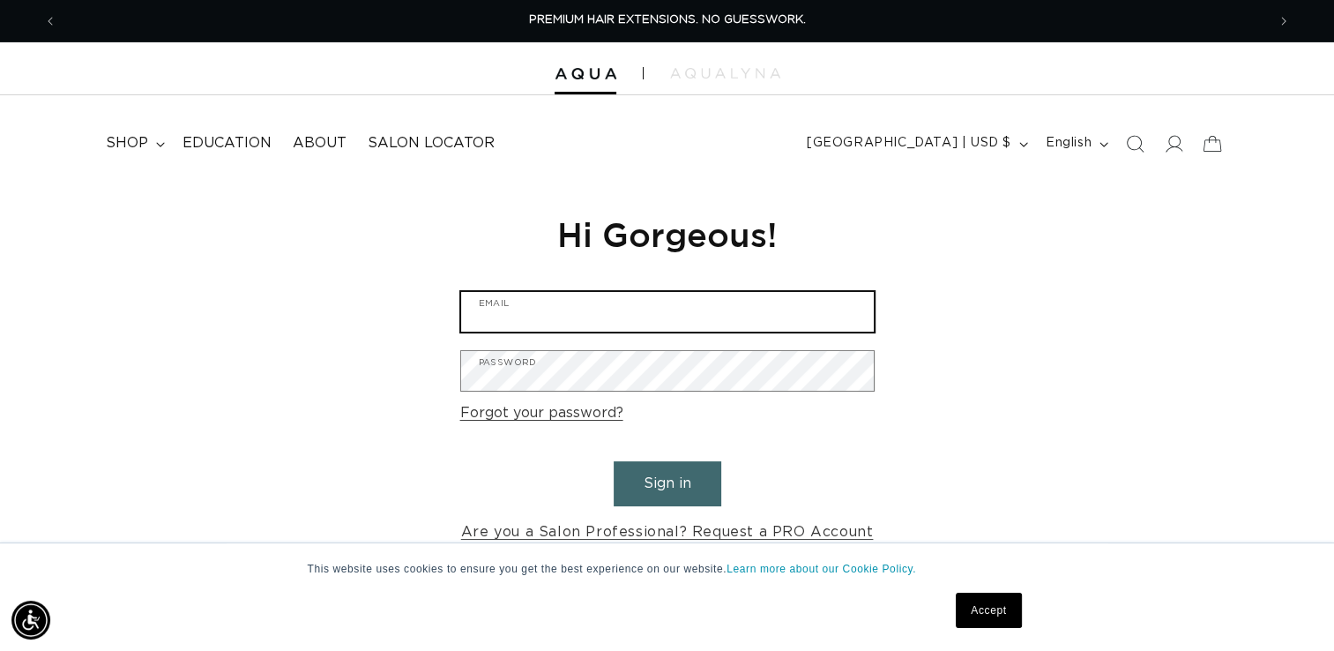
click at [594, 305] on input "Email" at bounding box center [667, 312] width 413 height 40
type input "[EMAIL_ADDRESS][DOMAIN_NAME]"
